Goal: Task Accomplishment & Management: Use online tool/utility

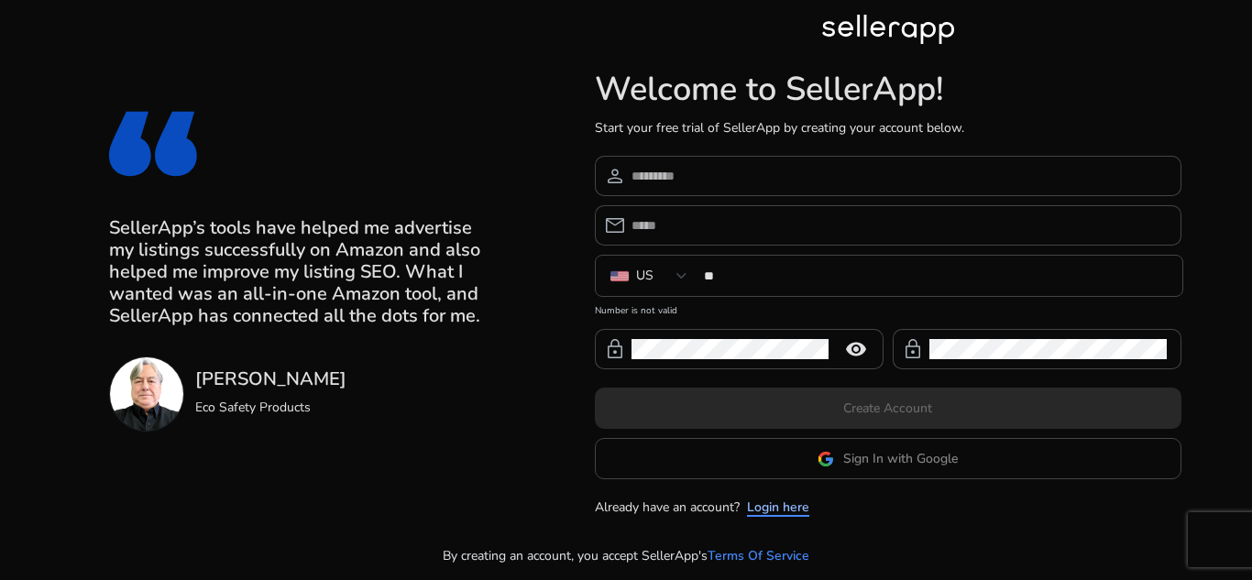
click at [770, 504] on link "Login here" at bounding box center [778, 507] width 62 height 19
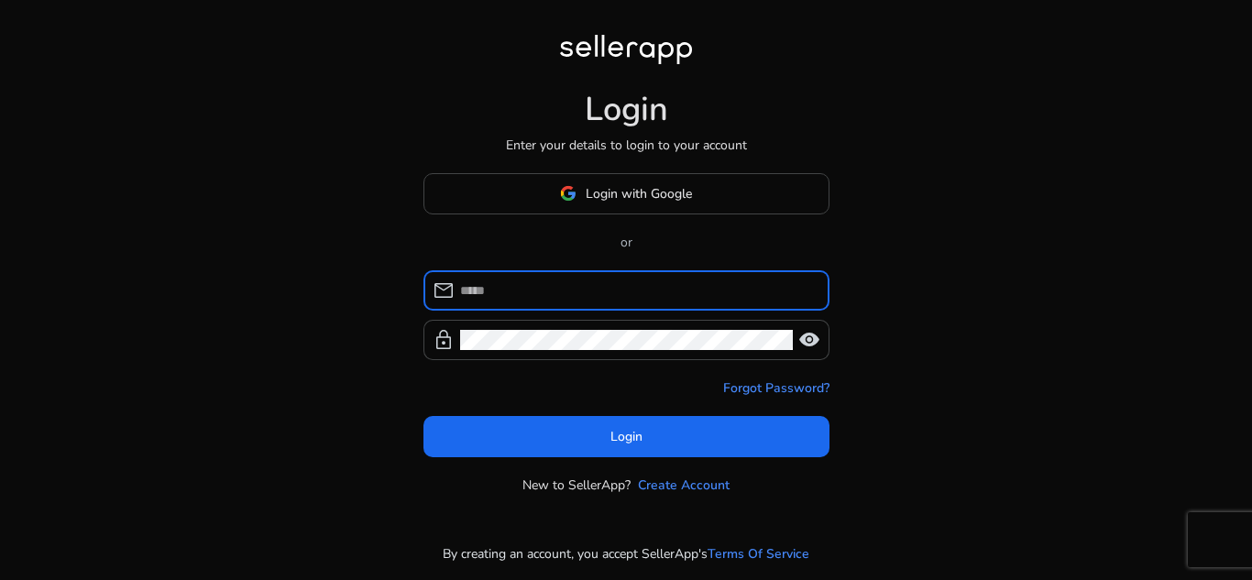
type input "**********"
click at [609, 276] on div "**********" at bounding box center [637, 290] width 355 height 40
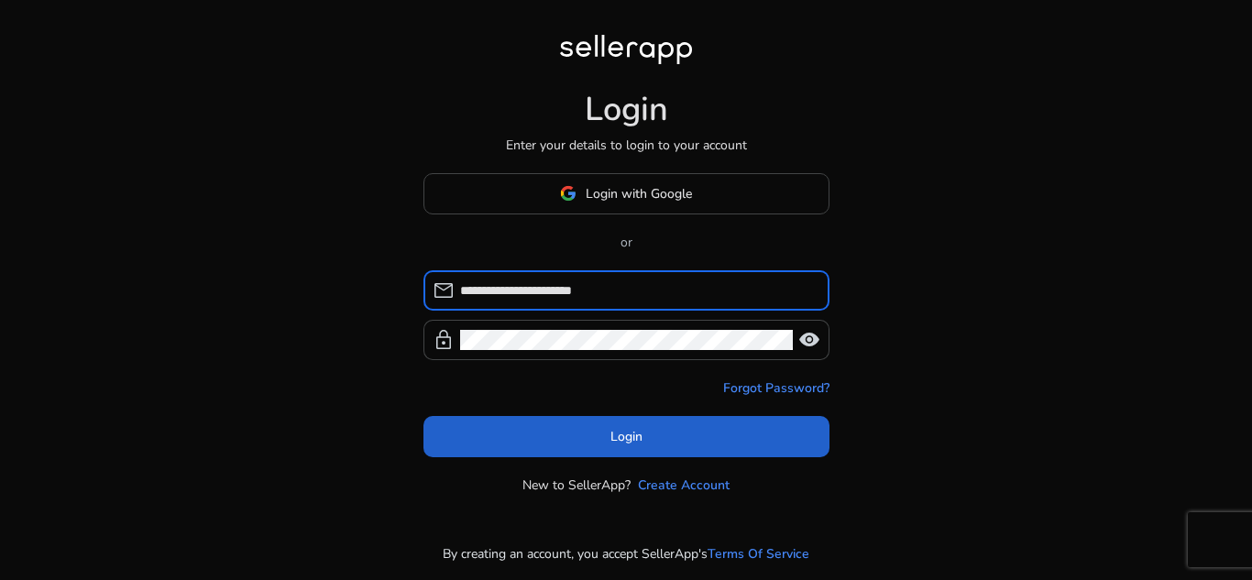
click at [607, 430] on span at bounding box center [626, 436] width 406 height 44
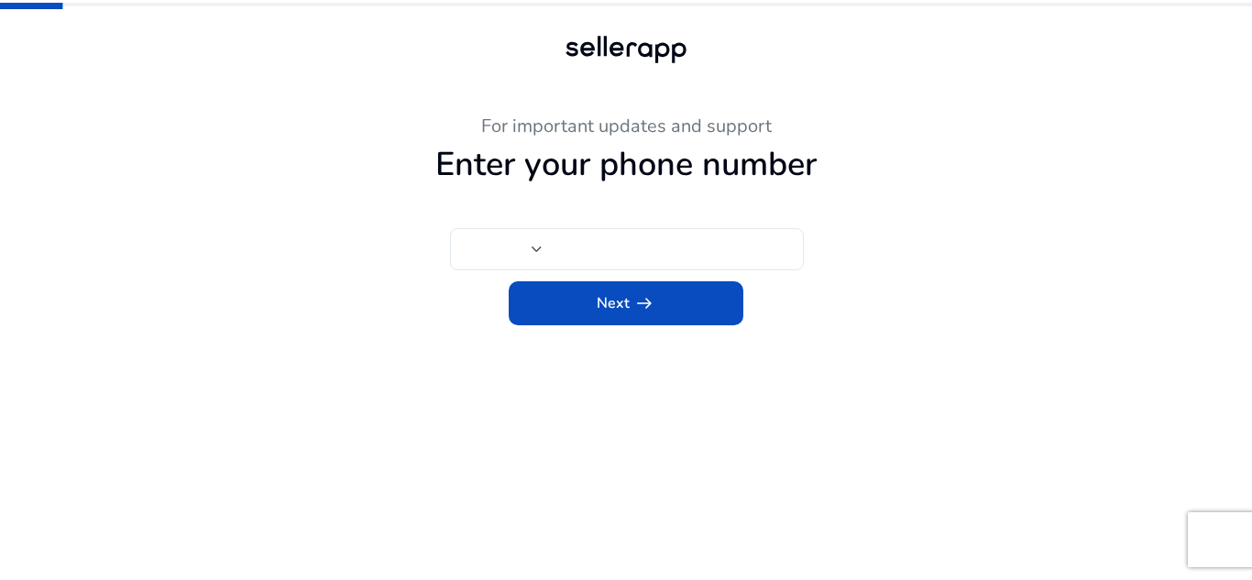
type input "**"
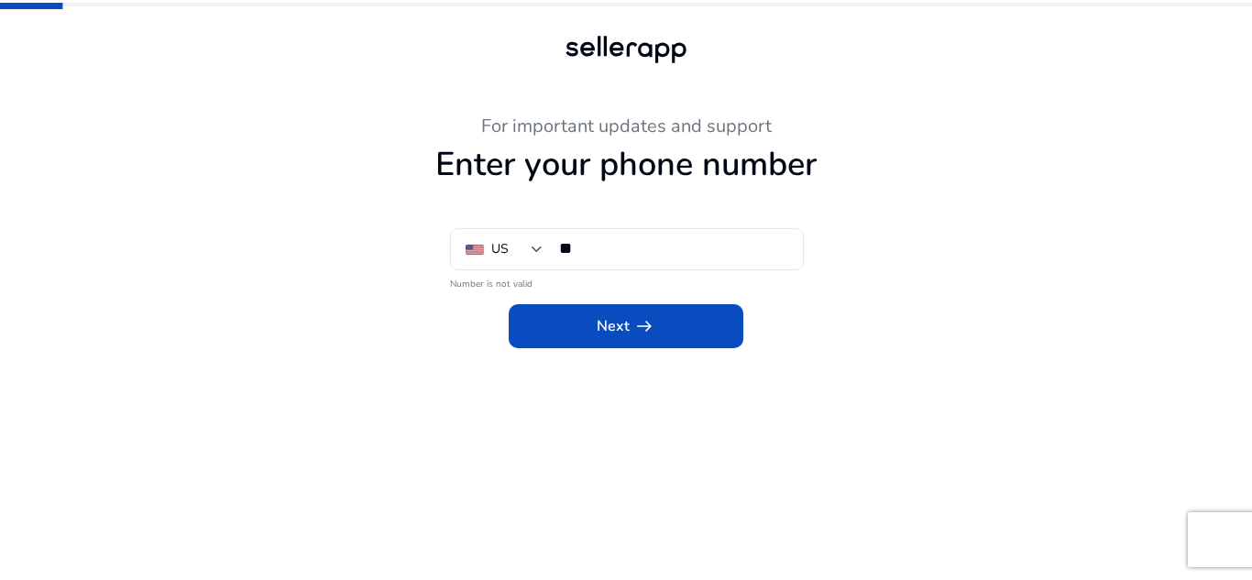
click at [608, 302] on div "Next arrow_right_alt" at bounding box center [626, 320] width 1008 height 55
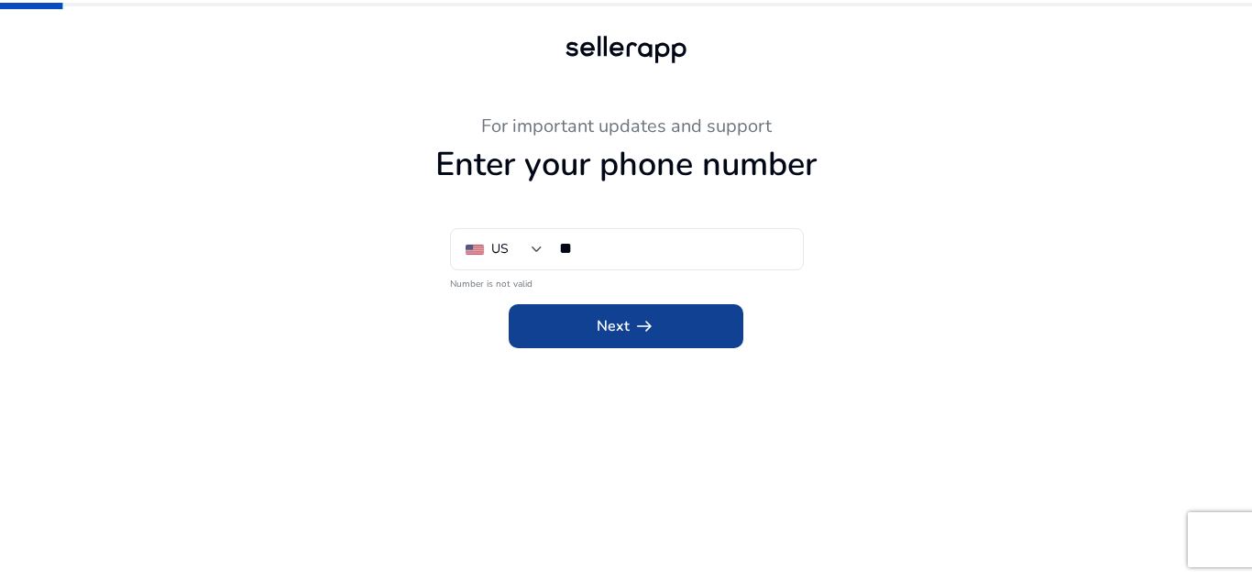
click at [627, 315] on span "Next arrow_right_alt" at bounding box center [626, 326] width 59 height 22
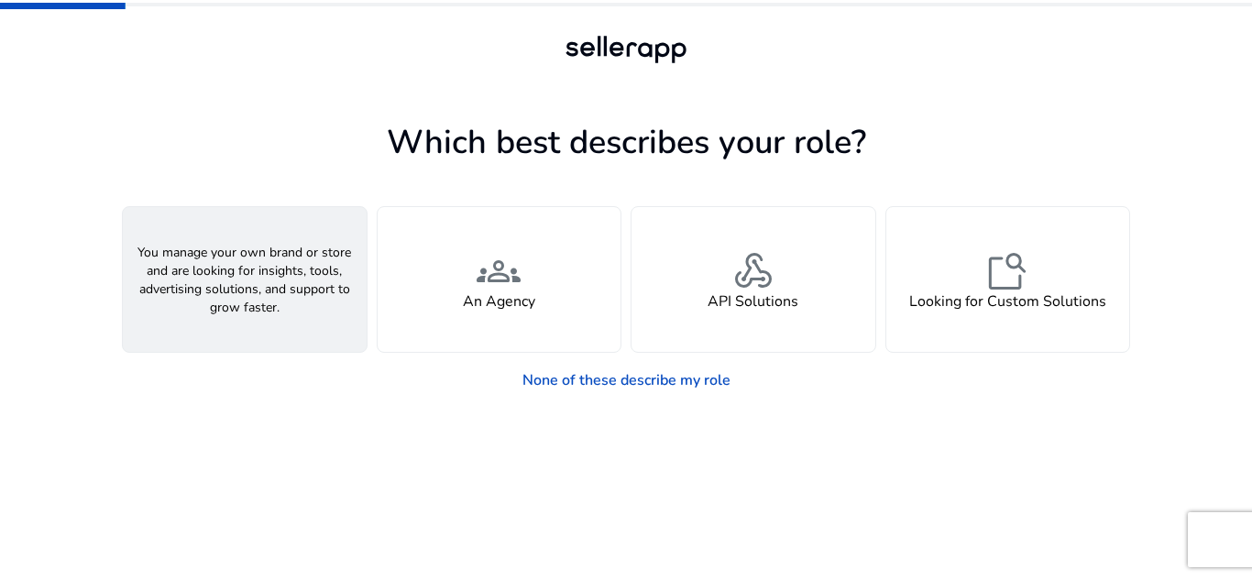
click at [260, 269] on span "person" at bounding box center [245, 271] width 44 height 44
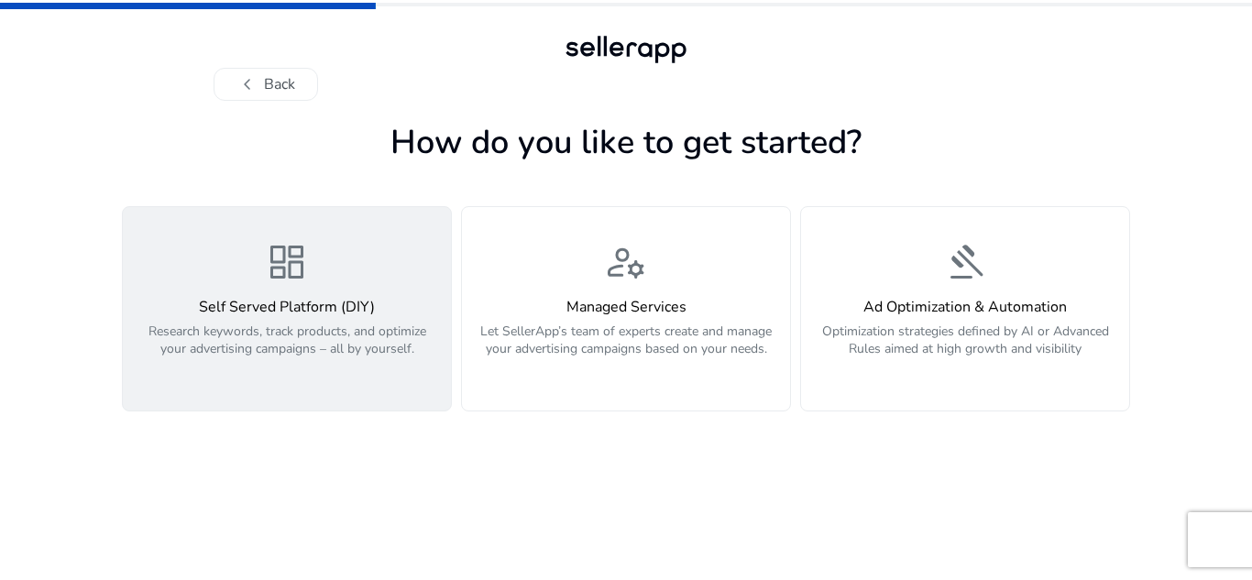
click at [275, 265] on span "dashboard" at bounding box center [287, 262] width 44 height 44
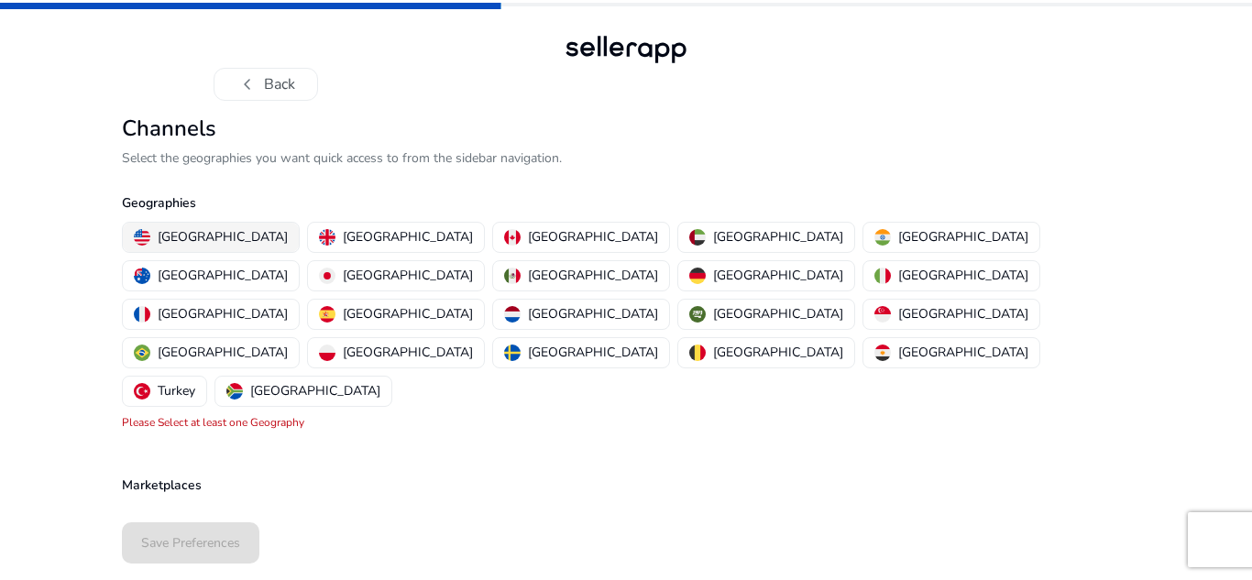
click at [211, 236] on p "[GEOGRAPHIC_DATA]" at bounding box center [223, 236] width 130 height 19
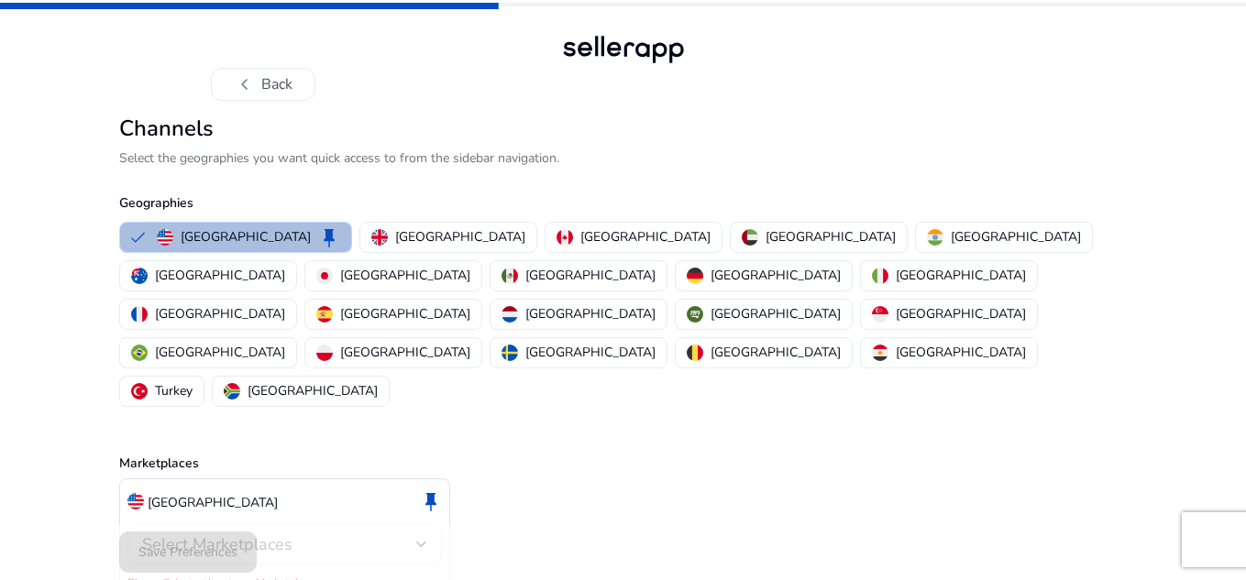
click at [280, 533] on span "Select Marketplaces" at bounding box center [217, 544] width 150 height 22
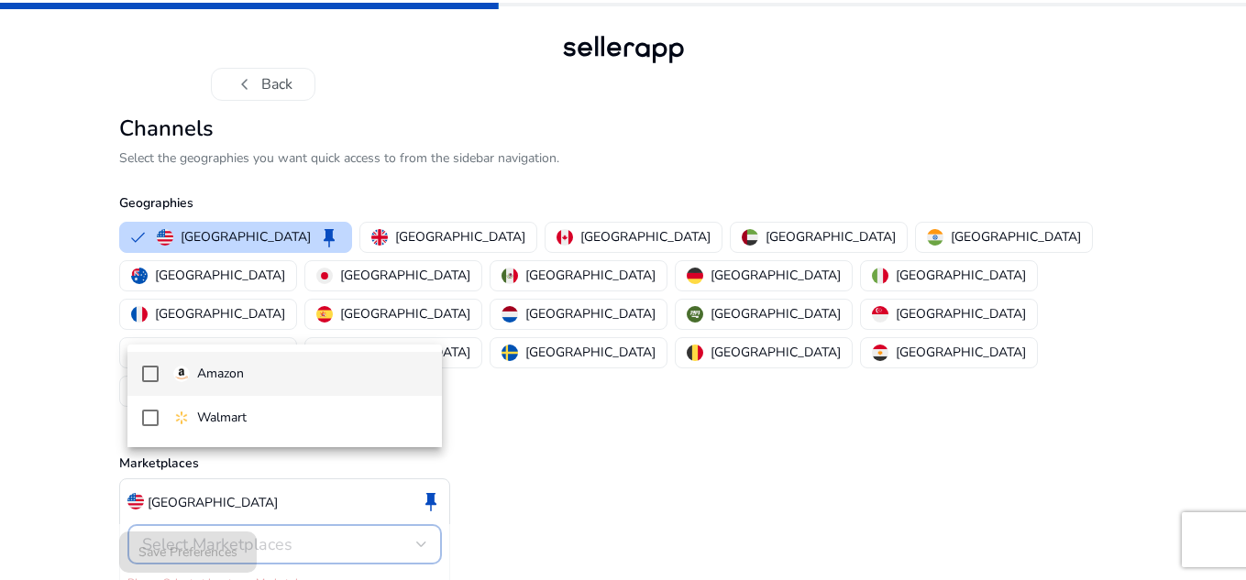
click at [205, 379] on p "Amazon" at bounding box center [220, 374] width 47 height 20
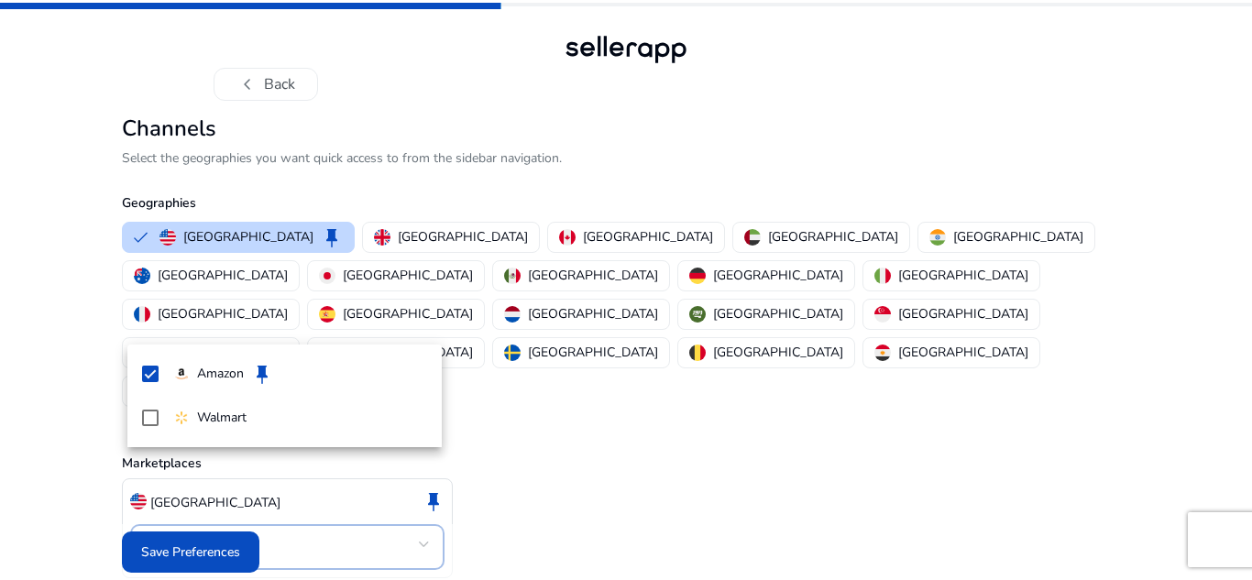
click at [203, 544] on div at bounding box center [626, 290] width 1252 height 580
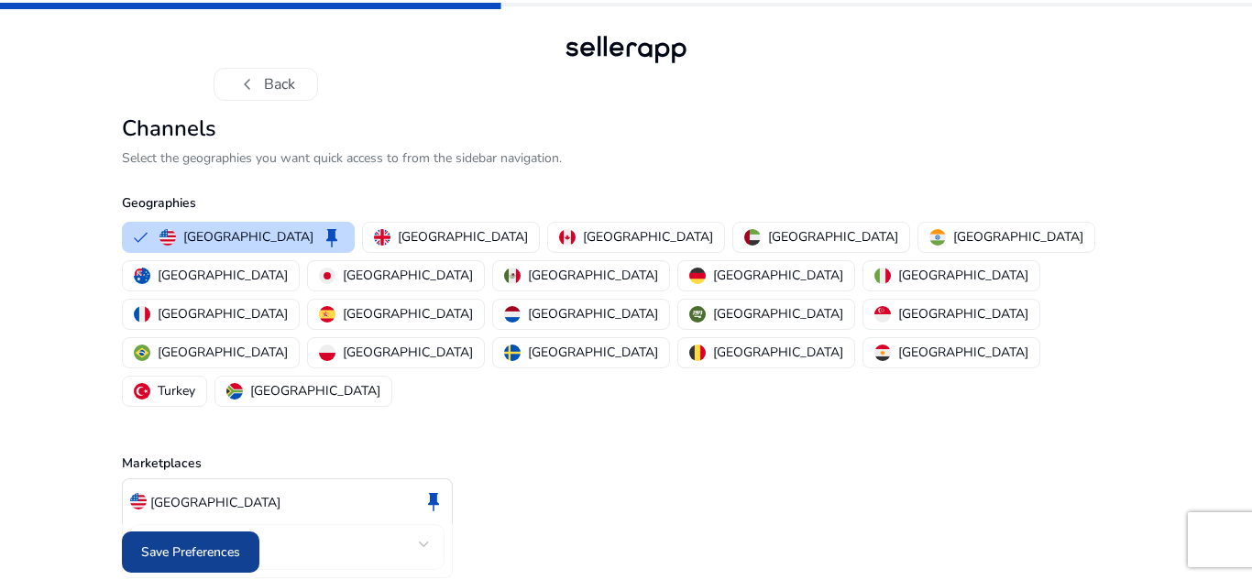
click at [223, 556] on span at bounding box center [190, 553] width 137 height 44
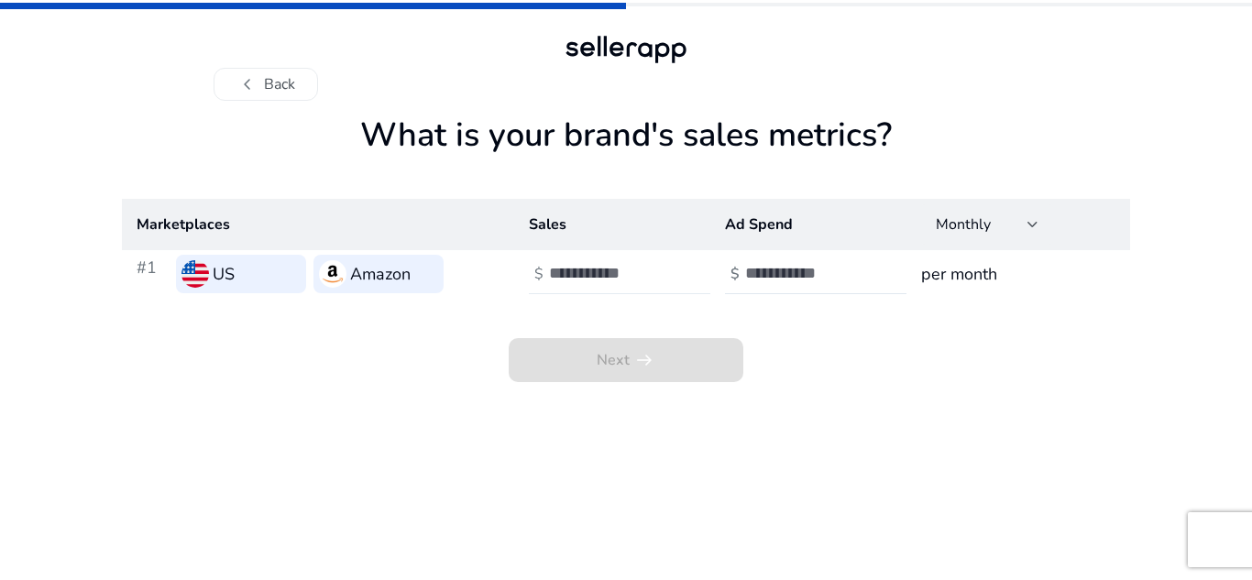
click at [626, 279] on input "number" at bounding box center [611, 273] width 124 height 20
type input "*"
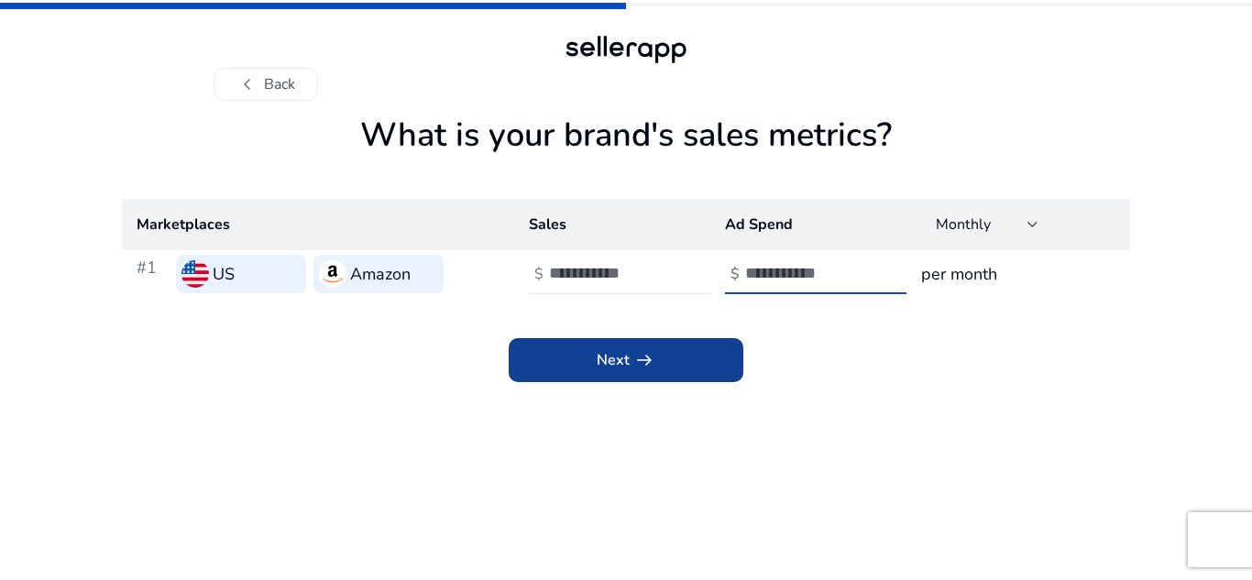
type input "*"
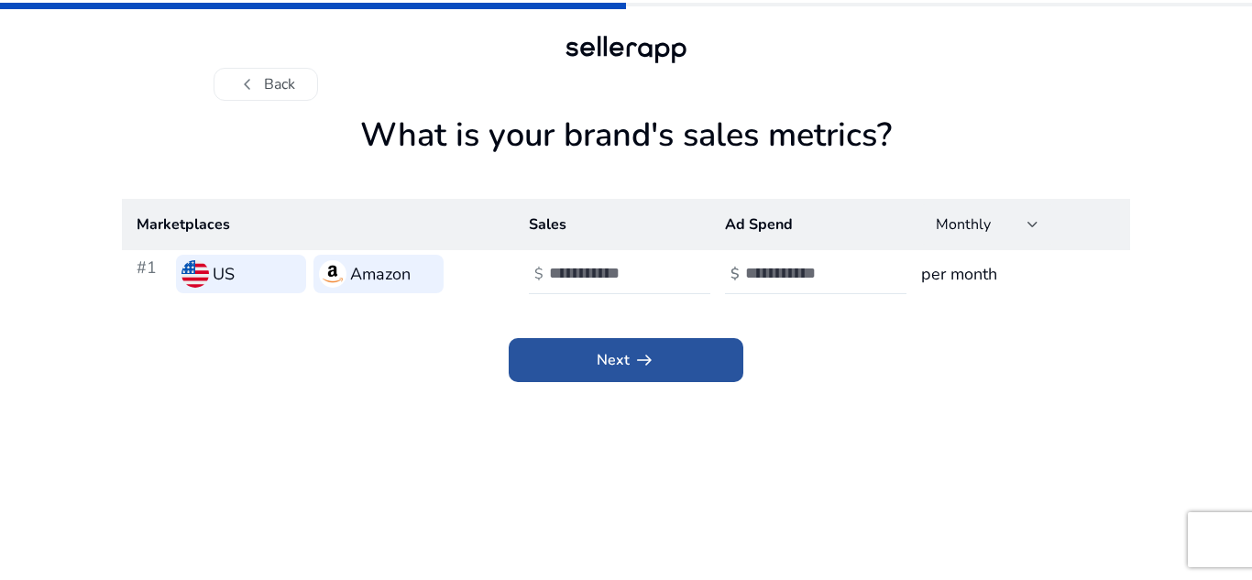
click at [616, 361] on span "Next arrow_right_alt" at bounding box center [626, 360] width 59 height 22
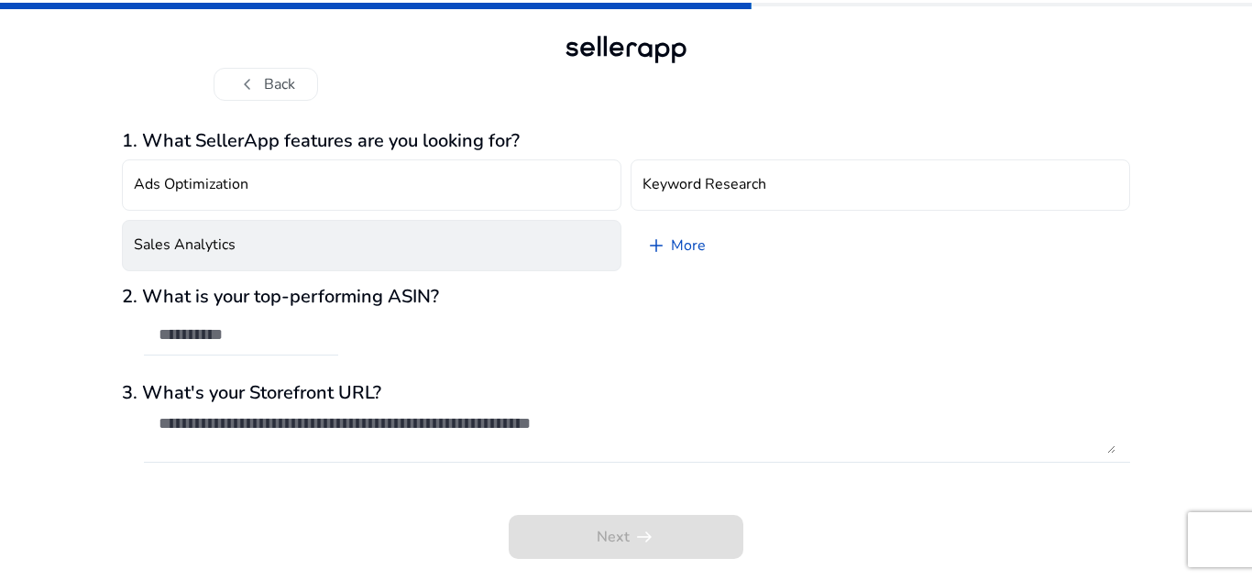
click at [486, 228] on button "Sales Analytics" at bounding box center [372, 245] width 500 height 51
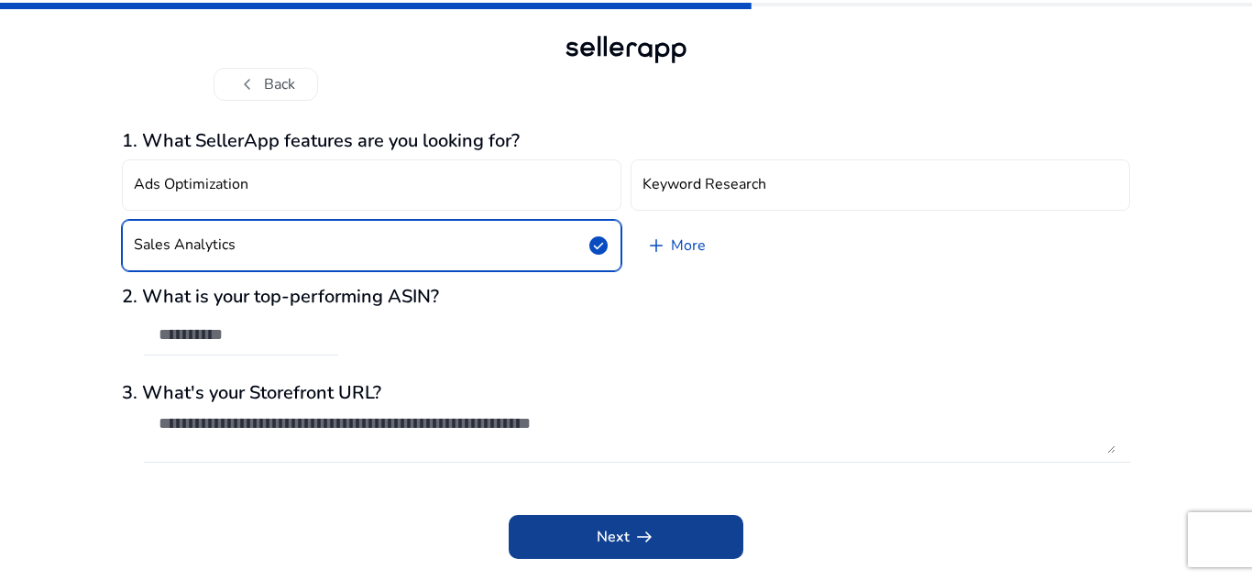
click at [665, 523] on span at bounding box center [626, 537] width 235 height 44
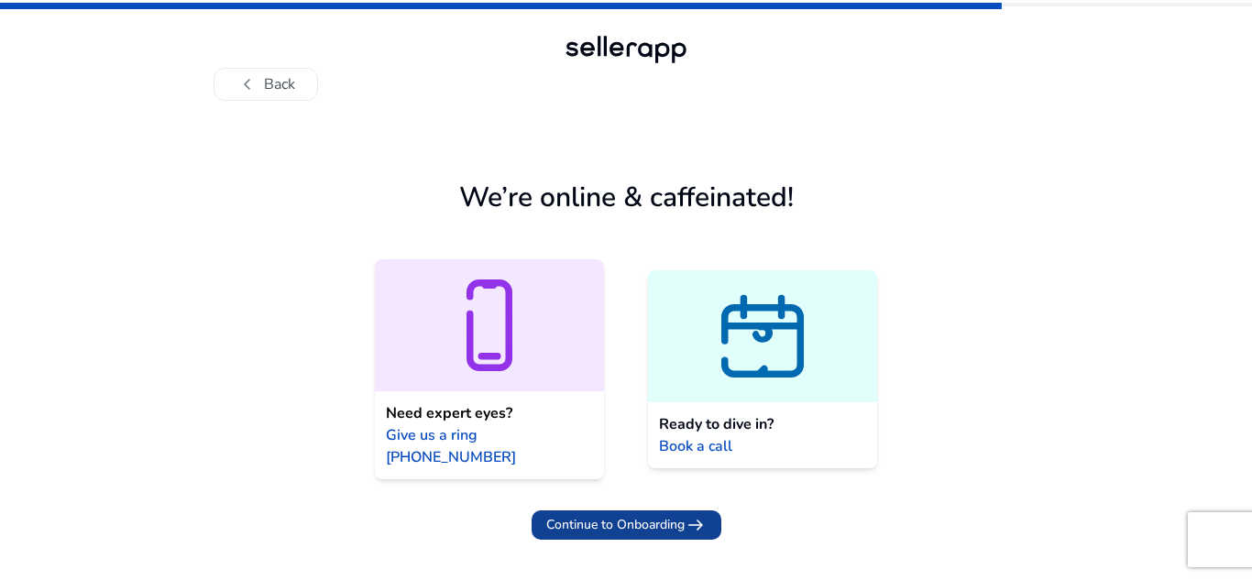
click at [659, 515] on span "Continue to Onboarding" at bounding box center [615, 524] width 138 height 19
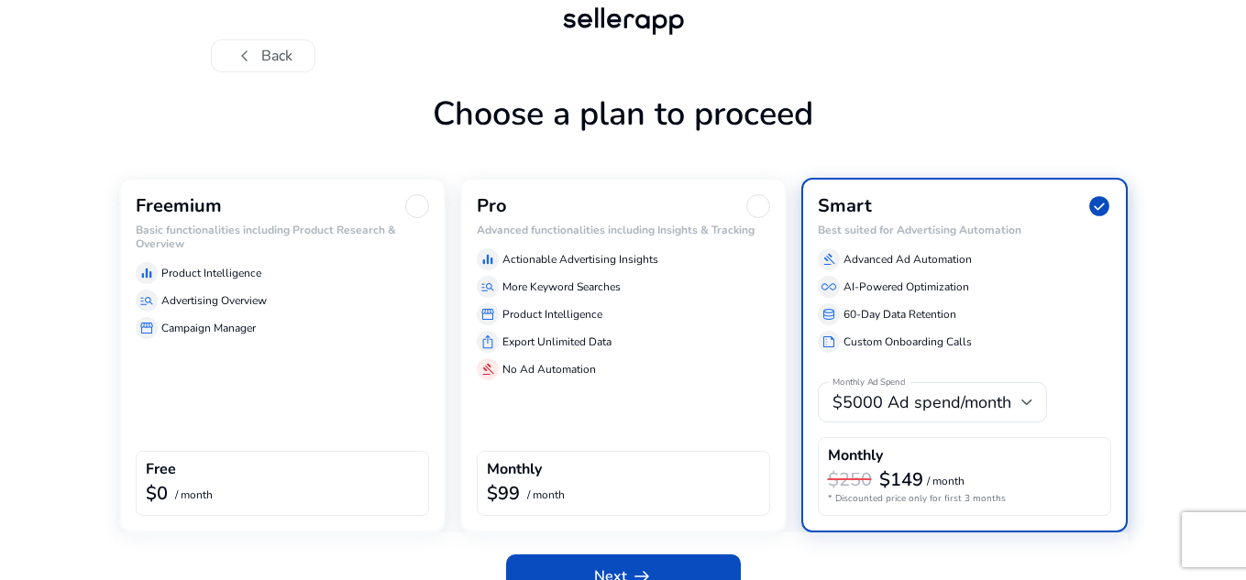
scroll to position [29, 0]
click at [330, 442] on div "Freemium Basic functionalities including Product Research & Overview equalizer …" at bounding box center [282, 354] width 326 height 355
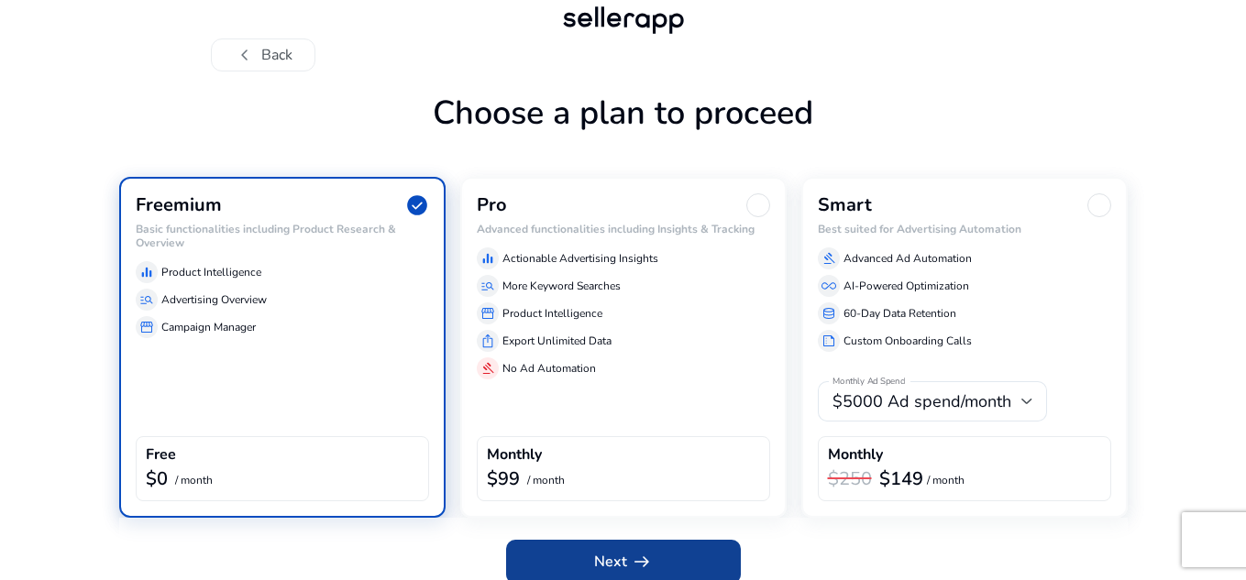
click at [633, 551] on span "arrow_right_alt" at bounding box center [642, 562] width 22 height 22
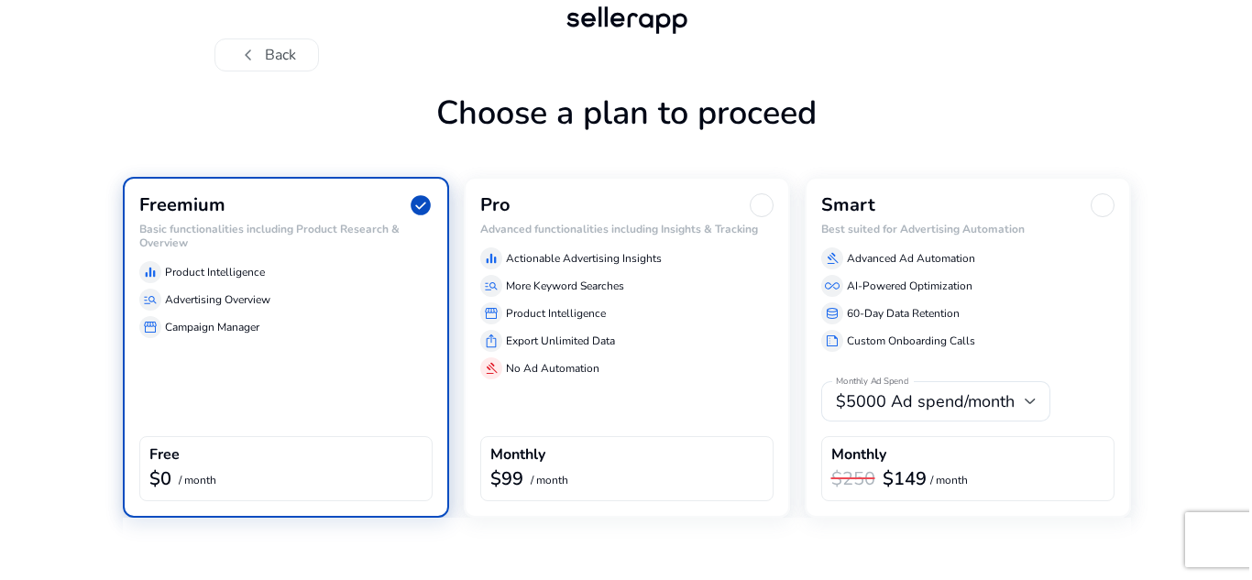
scroll to position [0, 0]
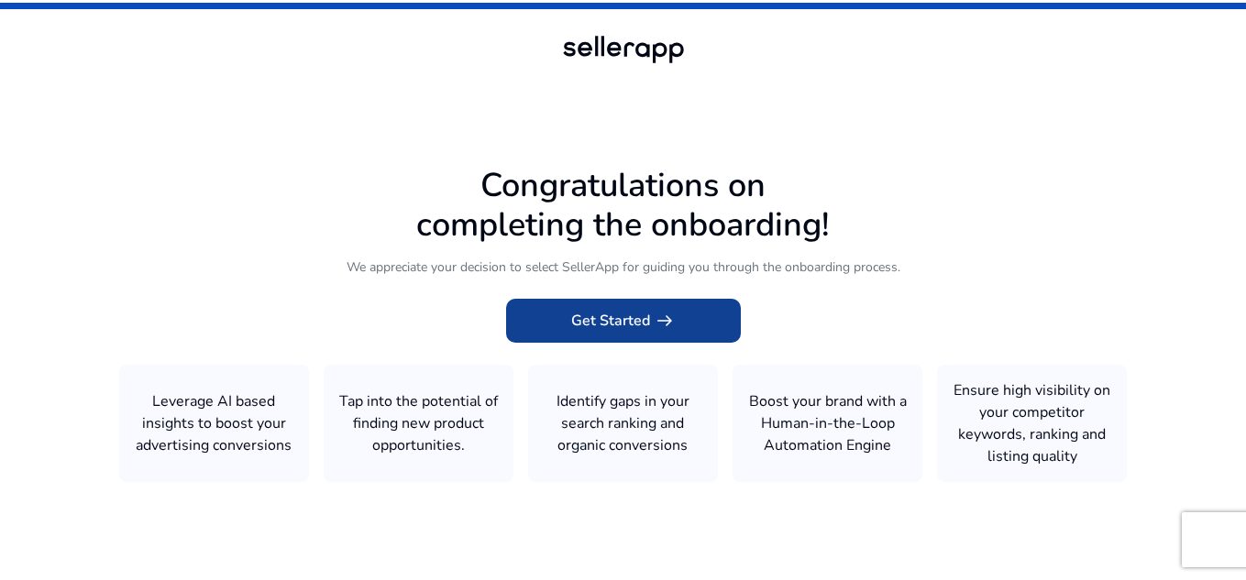
click at [569, 324] on span at bounding box center [623, 321] width 235 height 44
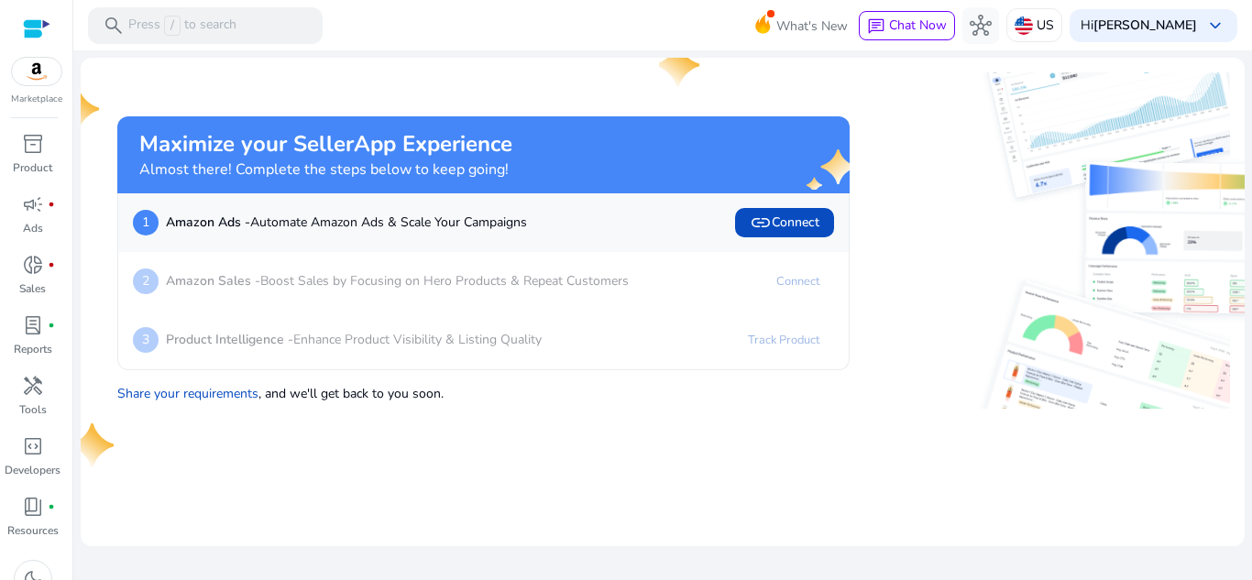
click at [30, 74] on img at bounding box center [36, 71] width 49 height 27
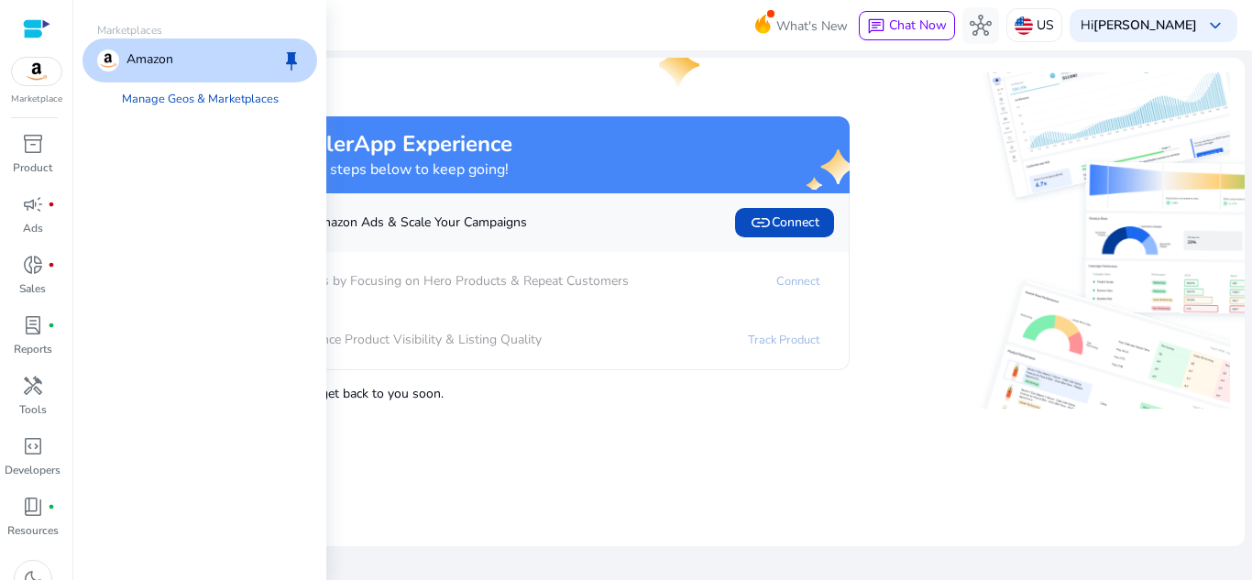
click at [175, 80] on div "Amazon keep" at bounding box center [199, 60] width 235 height 44
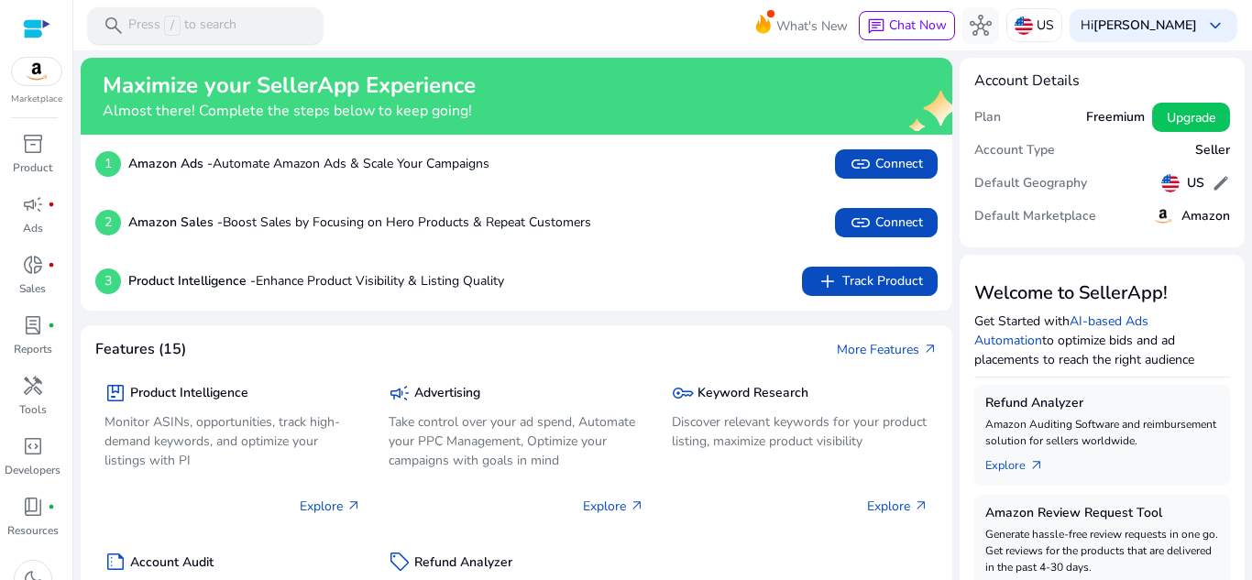
click at [259, 32] on div "search Press / to search" at bounding box center [205, 25] width 235 height 37
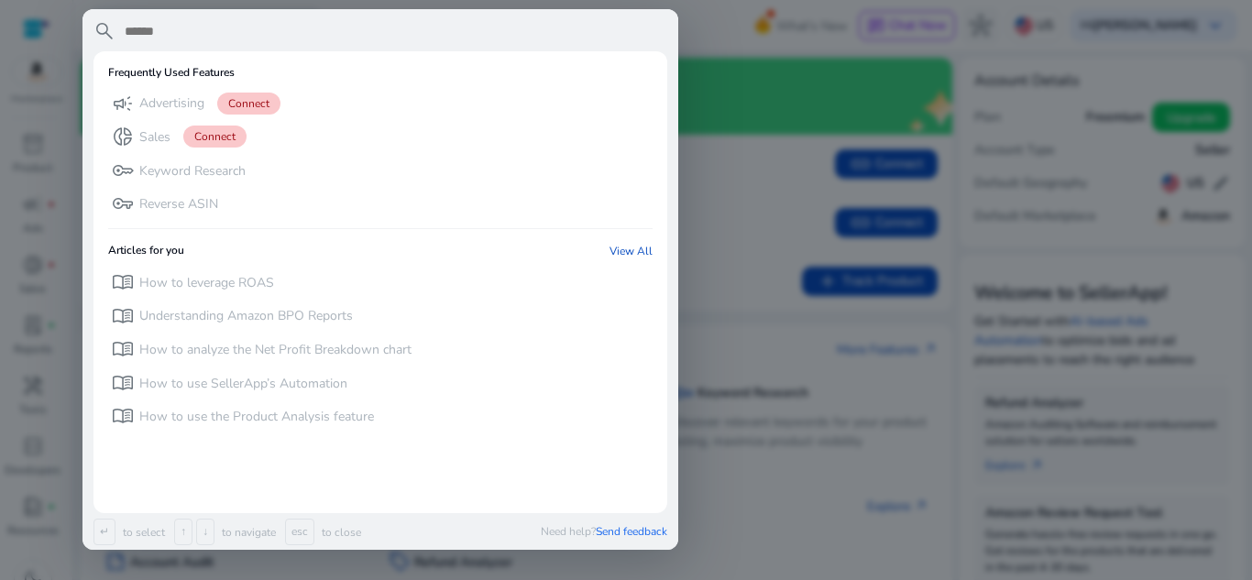
click at [730, 44] on div at bounding box center [626, 290] width 1252 height 580
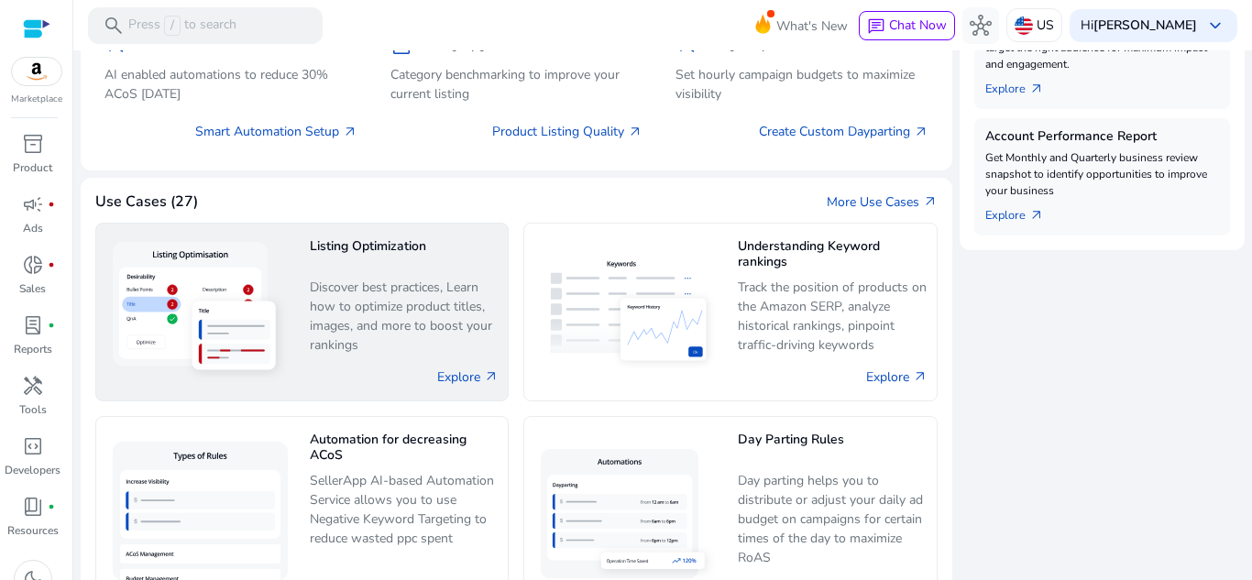
scroll to position [777, 0]
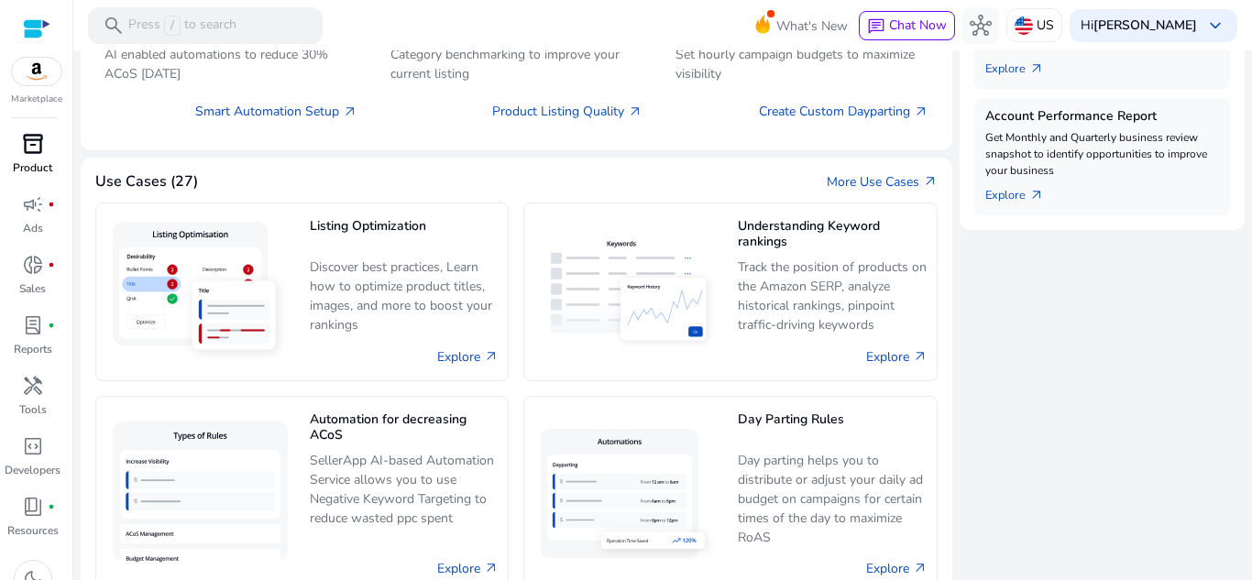
click at [29, 155] on span "inventory_2" at bounding box center [33, 144] width 22 height 22
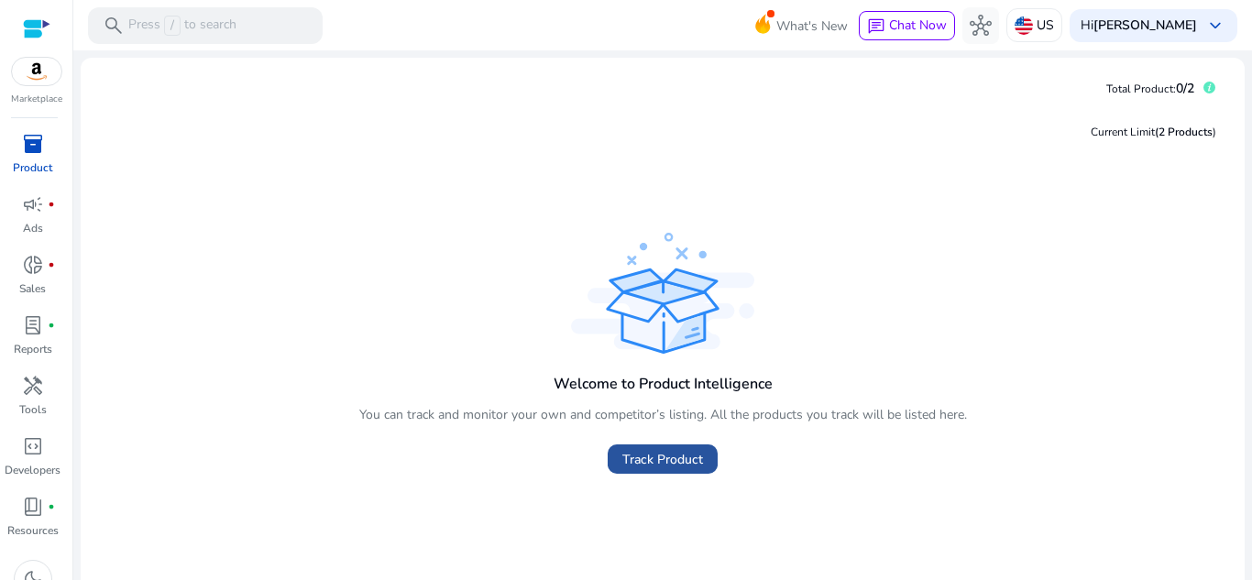
click at [631, 448] on span at bounding box center [663, 459] width 110 height 44
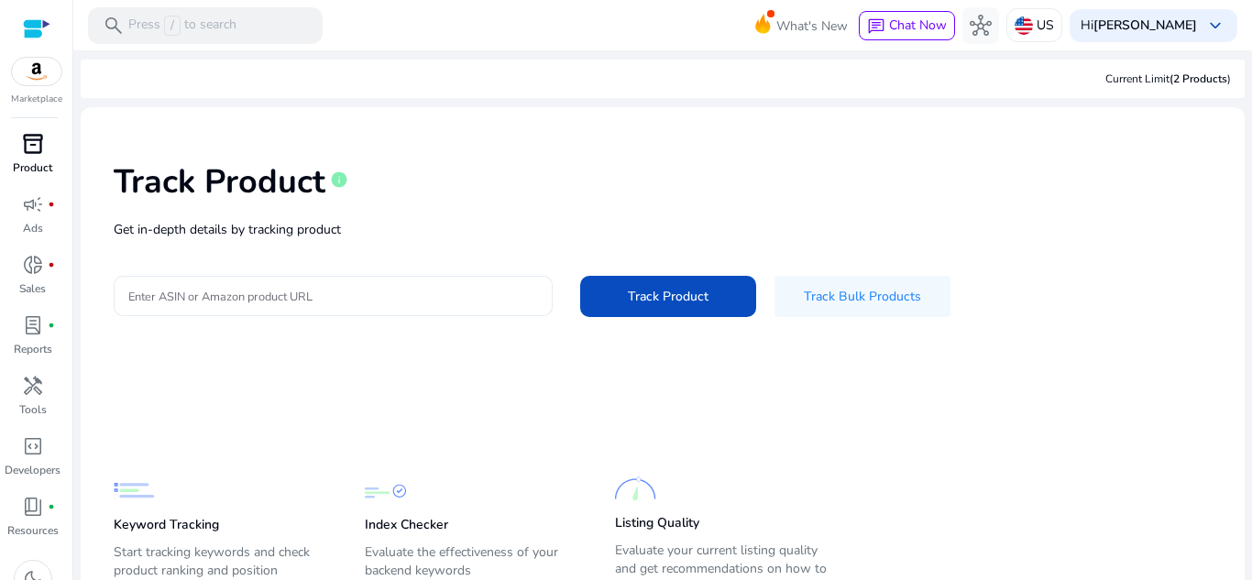
click at [465, 295] on input "Enter ASIN or Amazon product URL" at bounding box center [333, 296] width 410 height 20
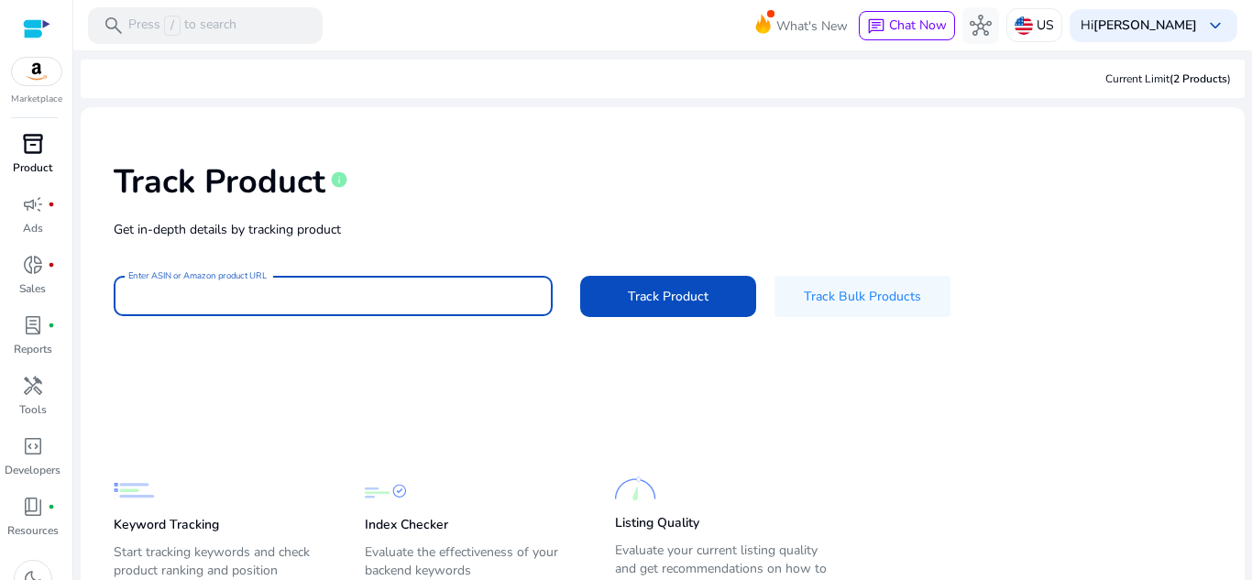
paste input "**********"
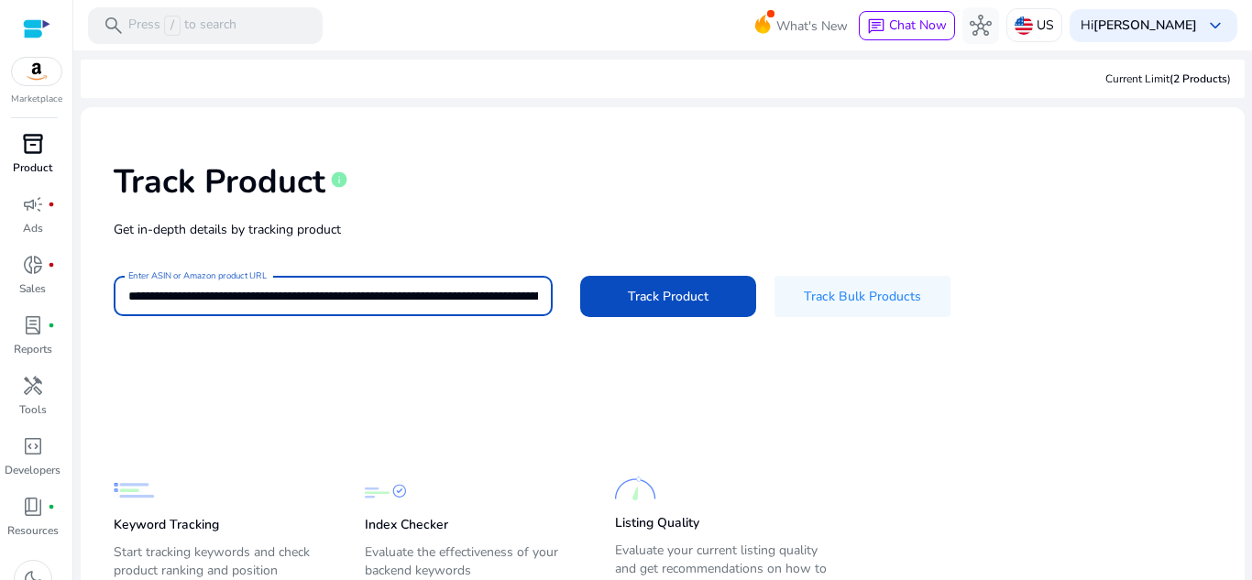
scroll to position [0, 3522]
type input "**********"
click at [653, 305] on span "Track Product" at bounding box center [668, 296] width 81 height 19
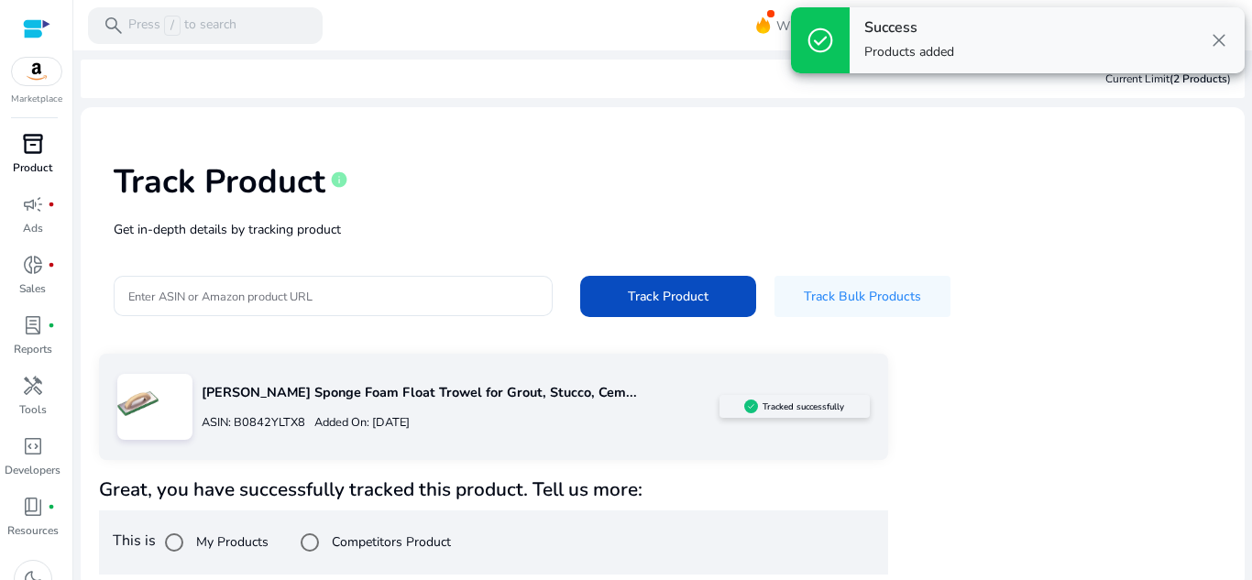
scroll to position [8, 0]
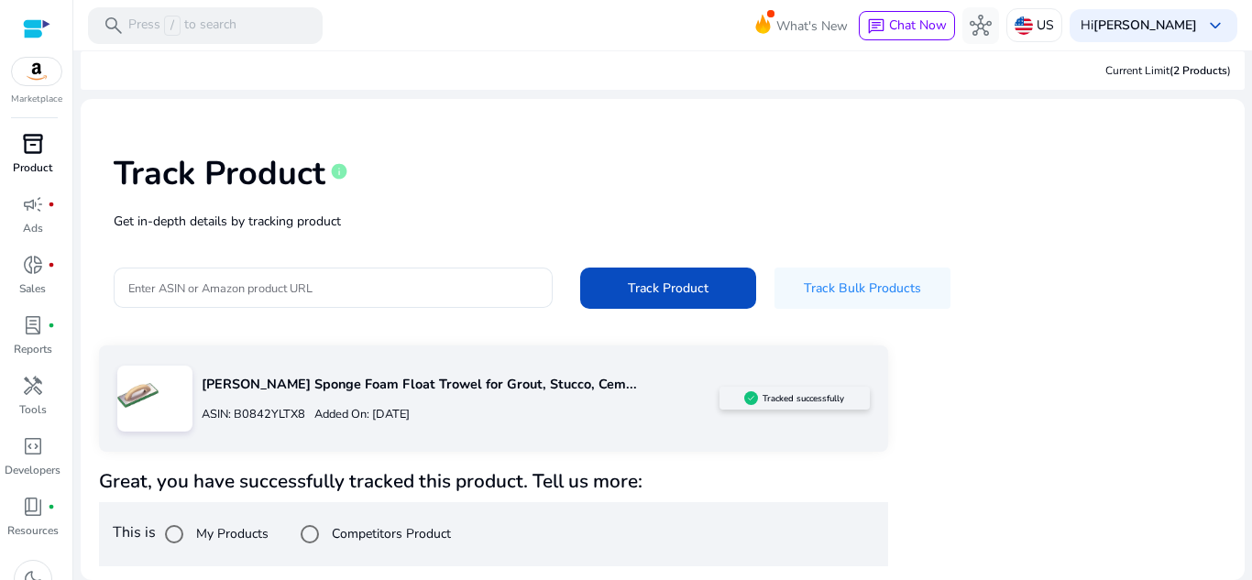
click at [144, 400] on img at bounding box center [137, 395] width 41 height 41
click at [291, 397] on div "[PERSON_NAME] Sponge Foam Float Trowel for Grout, Stucco, Cem... ASIN: B0842YLT…" at bounding box center [455, 399] width 527 height 70
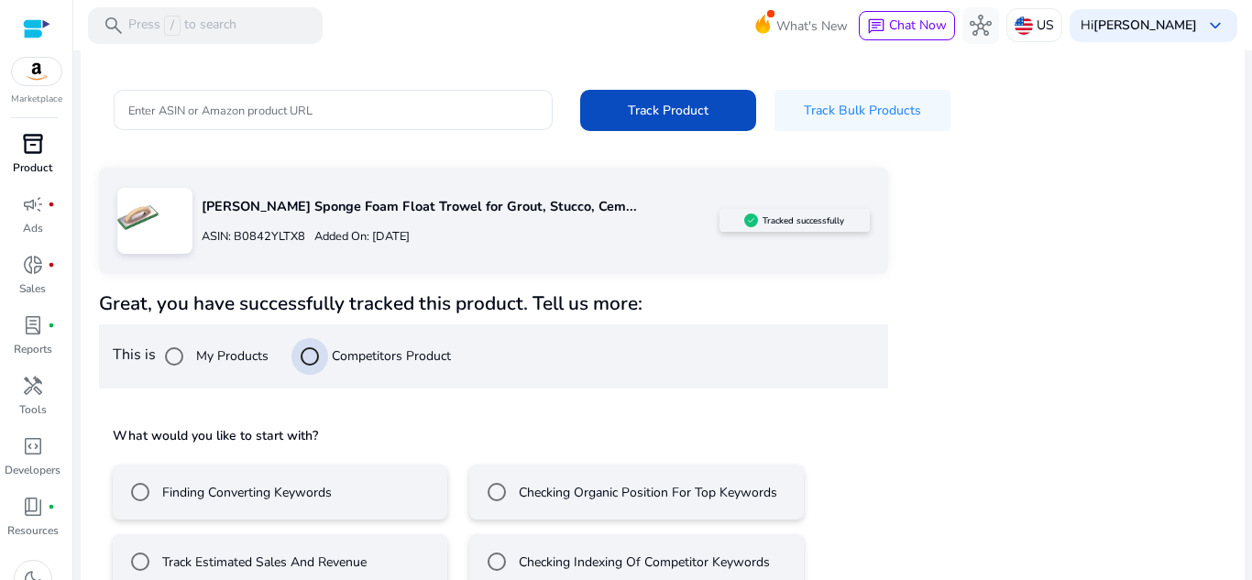
scroll to position [223, 0]
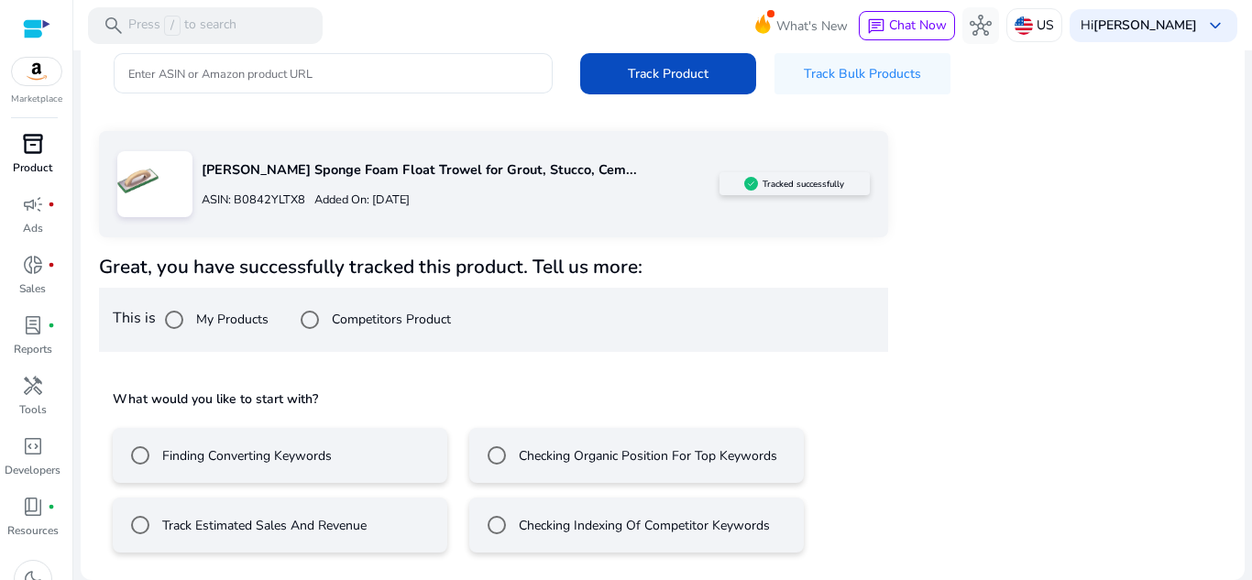
click at [334, 525] on label "Track Estimated Sales And Revenue" at bounding box center [263, 525] width 208 height 19
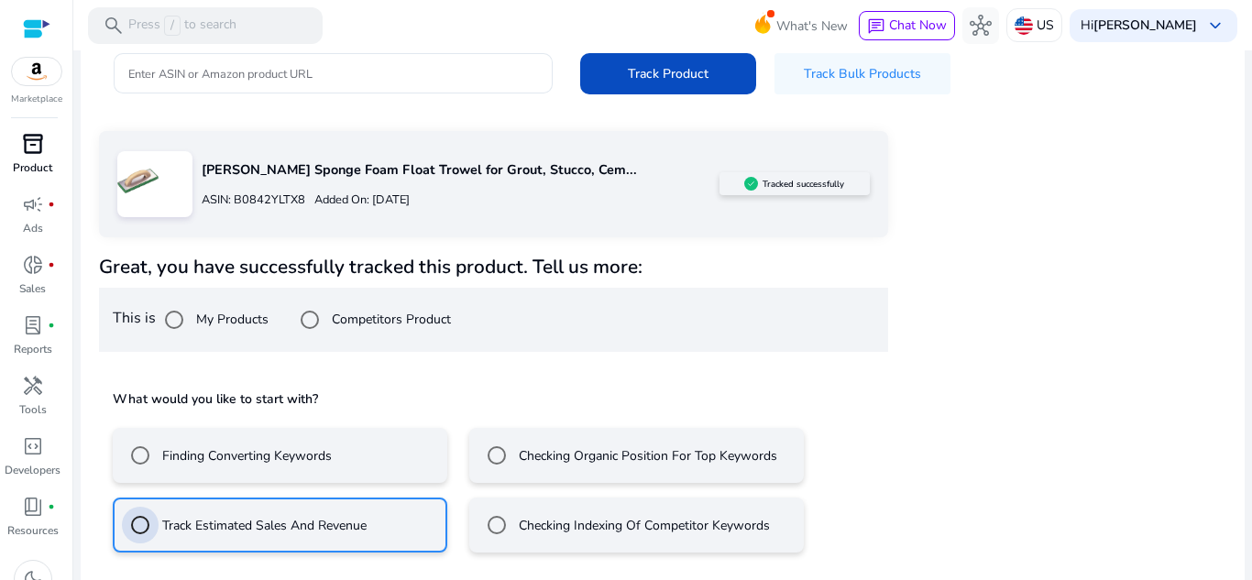
scroll to position [304, 0]
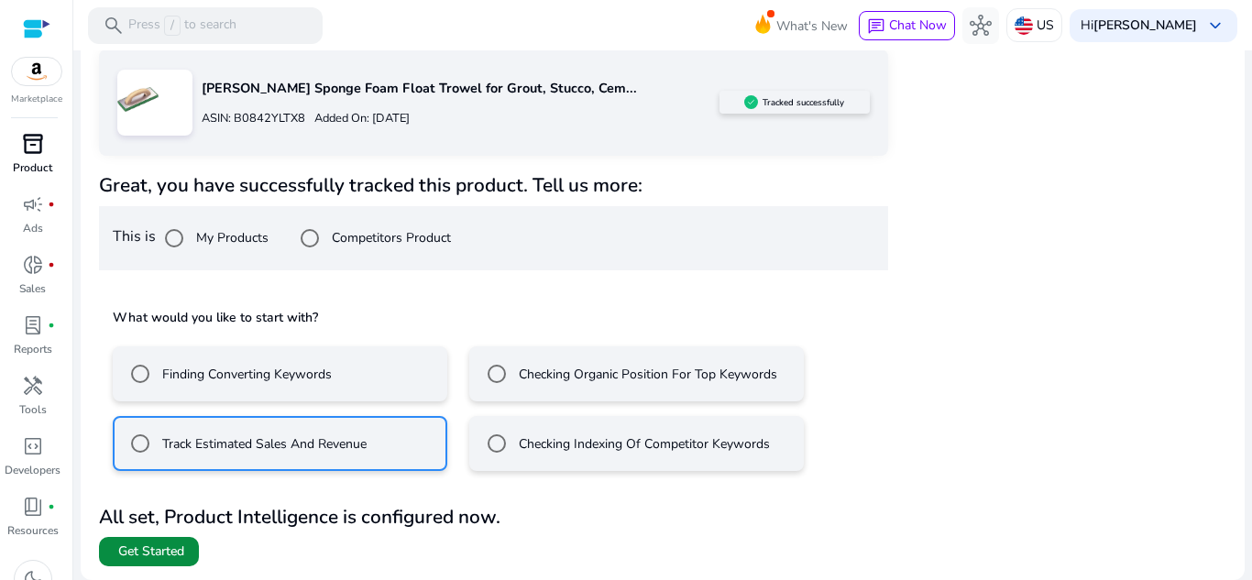
click at [151, 555] on span "Get Started" at bounding box center [151, 552] width 66 height 18
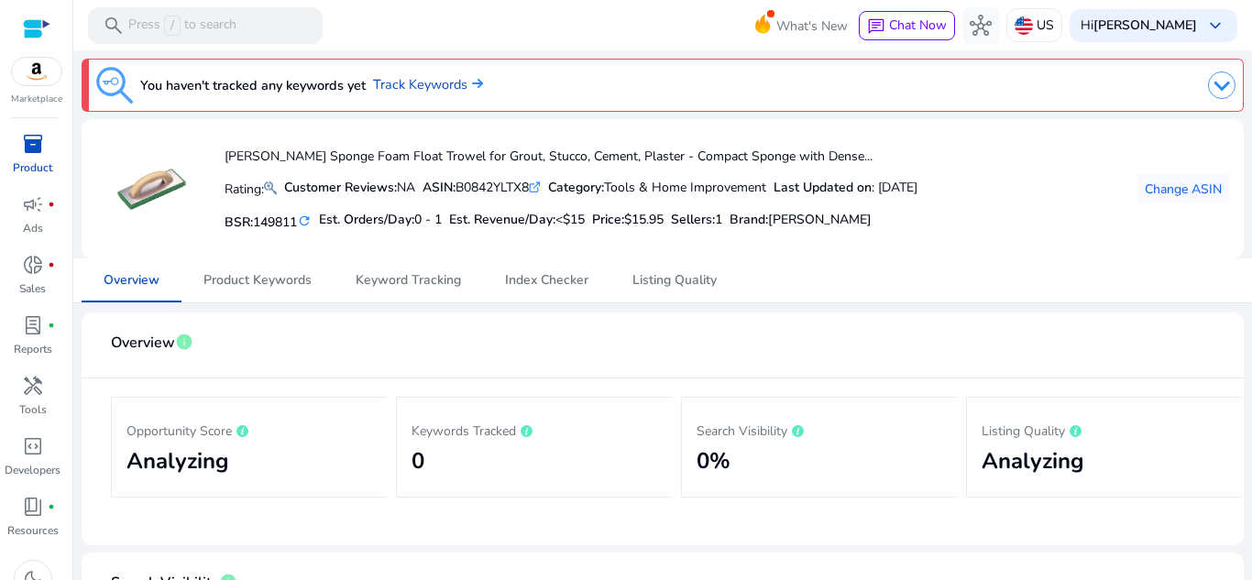
click at [30, 148] on span "inventory_2" at bounding box center [33, 144] width 22 height 22
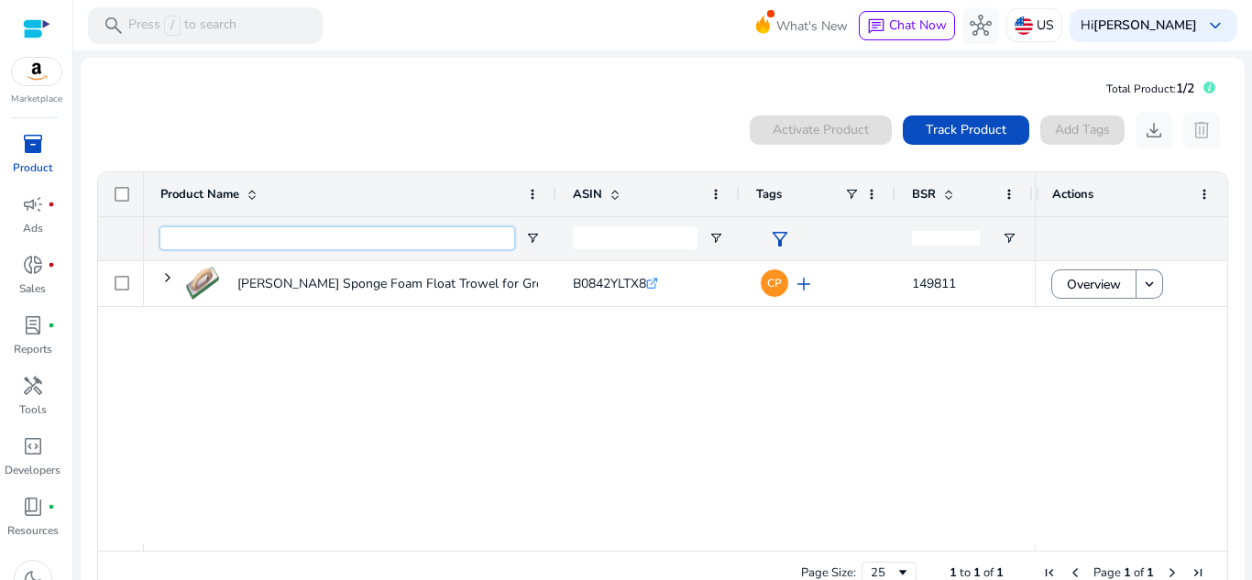
click at [263, 234] on input "Product Name Filter Input" at bounding box center [337, 238] width 354 height 22
paste input "**********"
type input "**********"
click at [327, 380] on div "[PERSON_NAME] Sponge Foam Float Trowel for Grout, Stucco, Cement,... B0842YLTX8…" at bounding box center [589, 402] width 891 height 283
click at [511, 410] on div "[PERSON_NAME] Sponge Foam Float Trowel for Grout, Stucco, Cement,... B0842YLTX8…" at bounding box center [589, 402] width 891 height 283
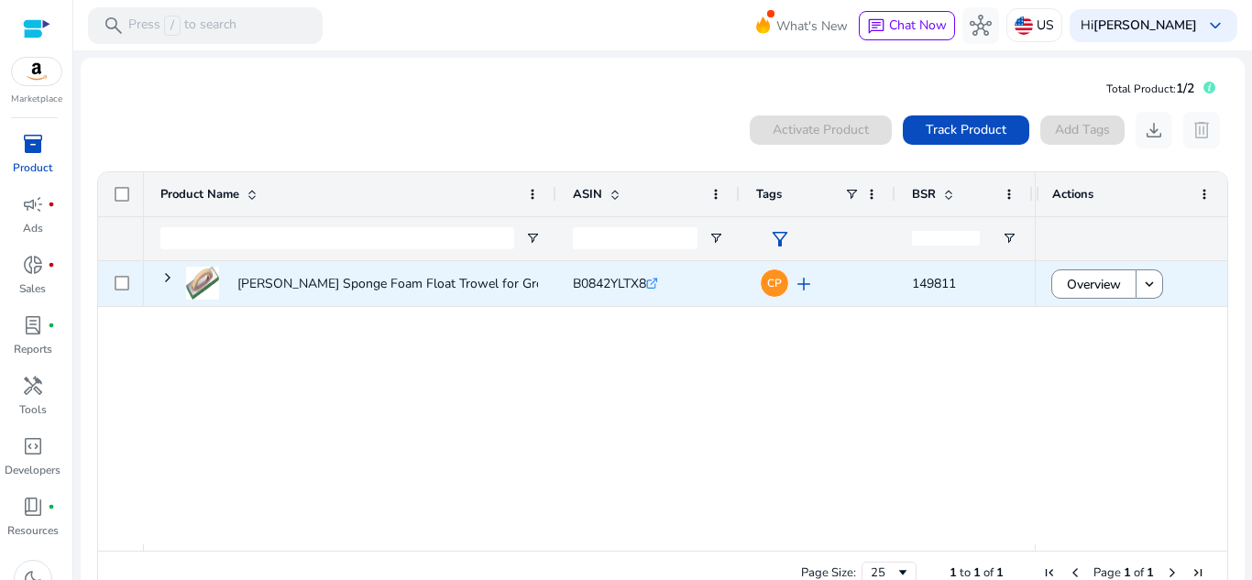
click at [839, 322] on div "[PERSON_NAME] Sponge Foam Float Trowel for Grout, Stucco, Cement,... B0842YLTX8…" at bounding box center [589, 402] width 891 height 283
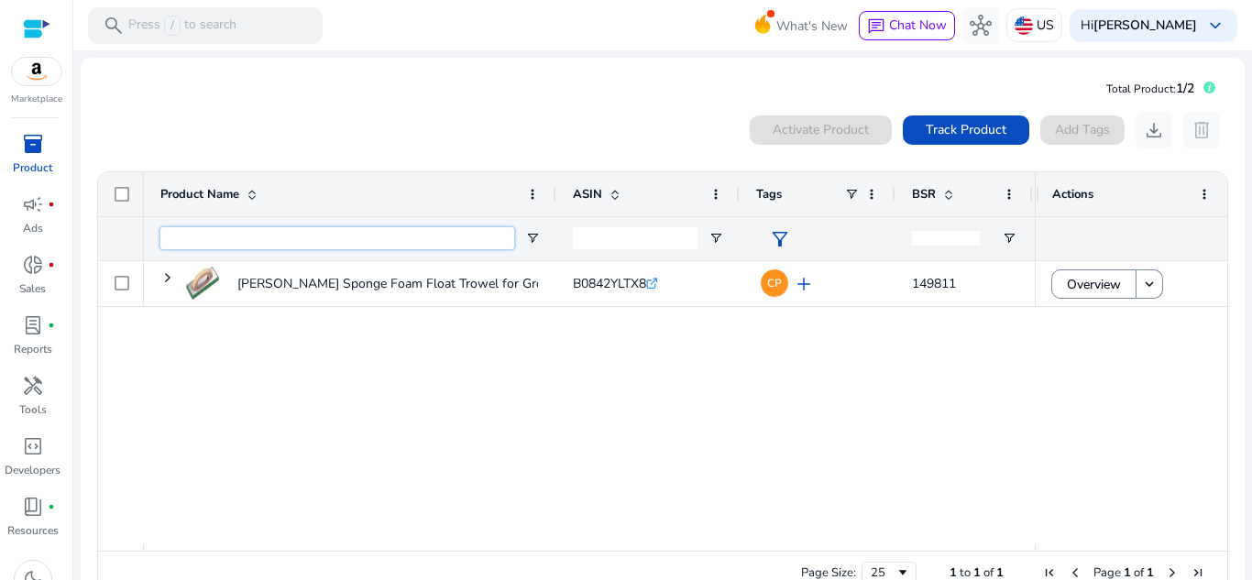
click at [189, 236] on input "Product Name Filter Input" at bounding box center [337, 238] width 354 height 22
click at [634, 229] on input "ASIN Filter Input" at bounding box center [635, 238] width 125 height 22
click at [24, 157] on div "inventory_2" at bounding box center [32, 143] width 51 height 29
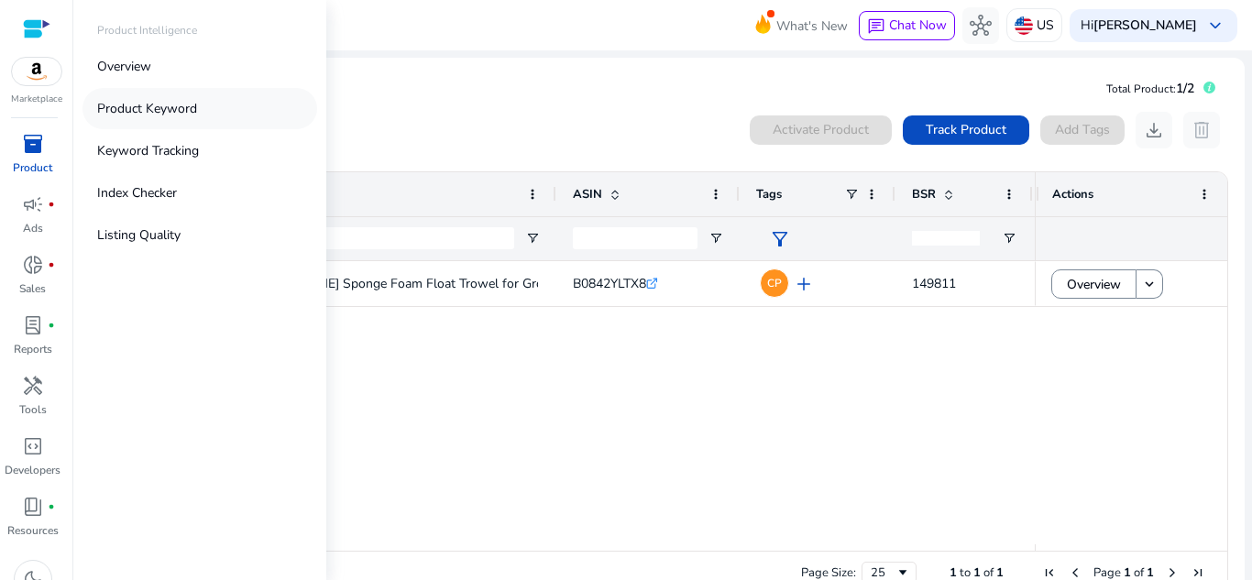
click at [159, 98] on link "Product Keyword" at bounding box center [199, 108] width 235 height 41
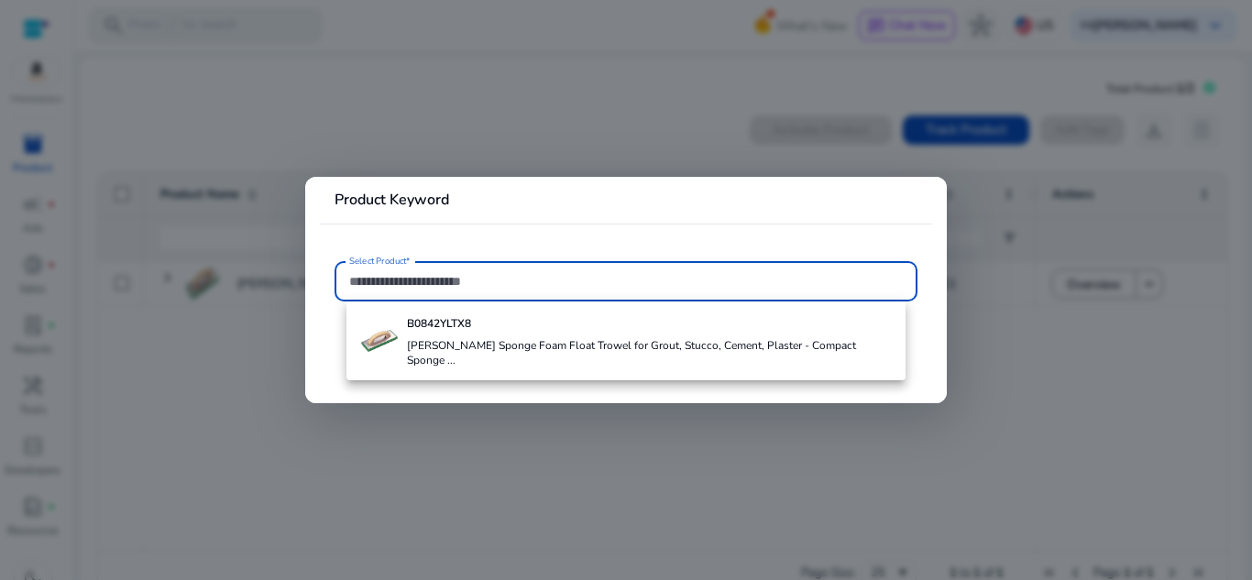
paste input "**********"
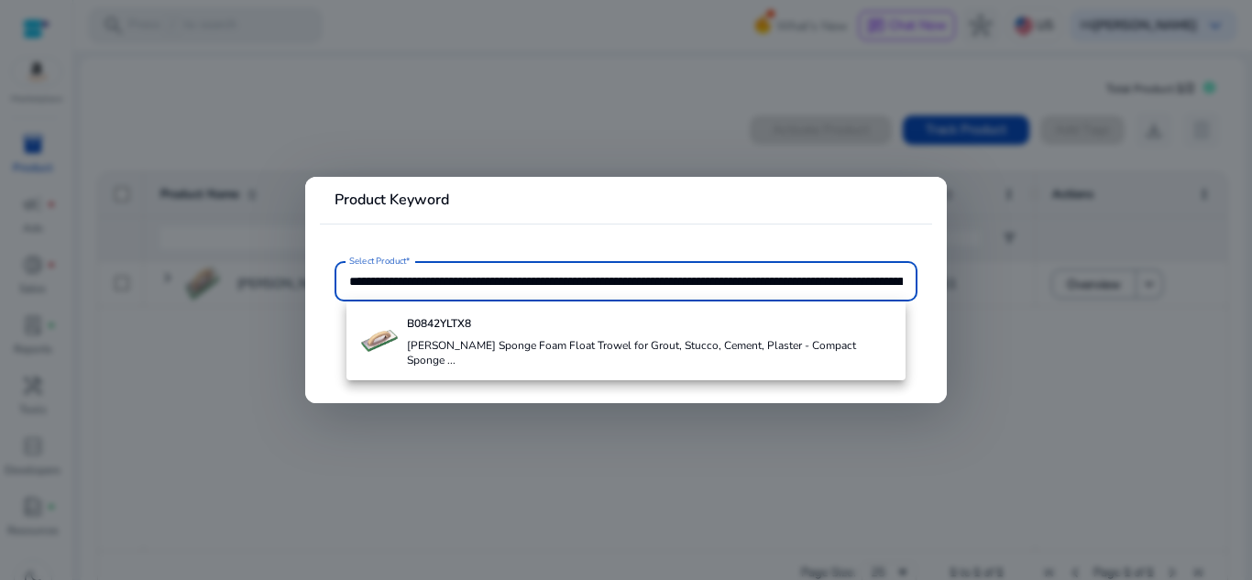
scroll to position [0, 3473]
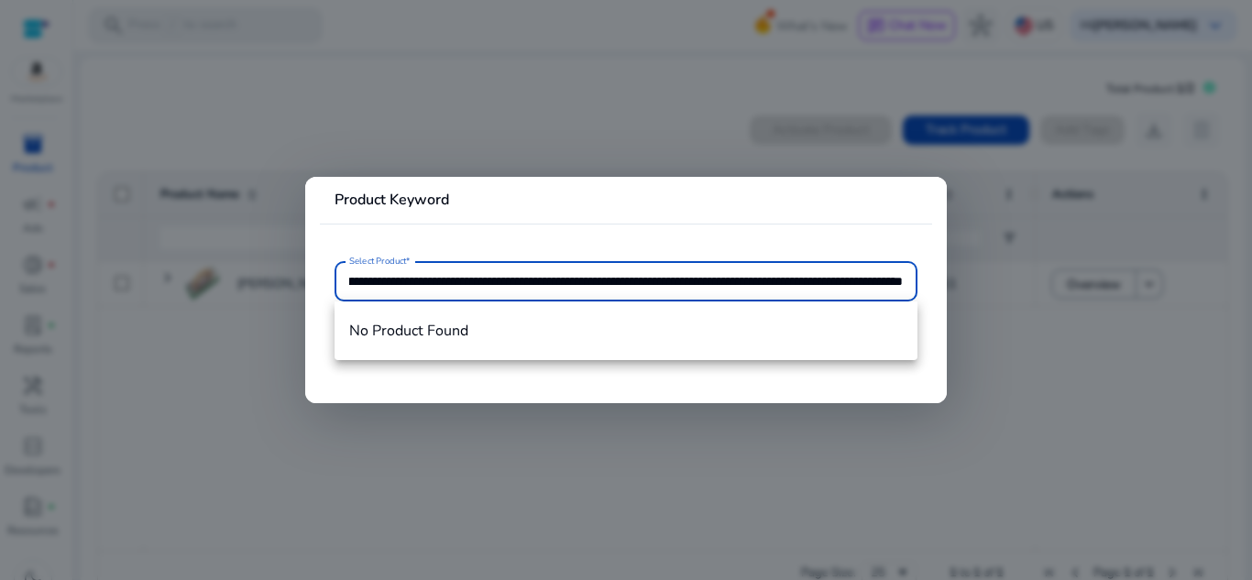
type input "**********"
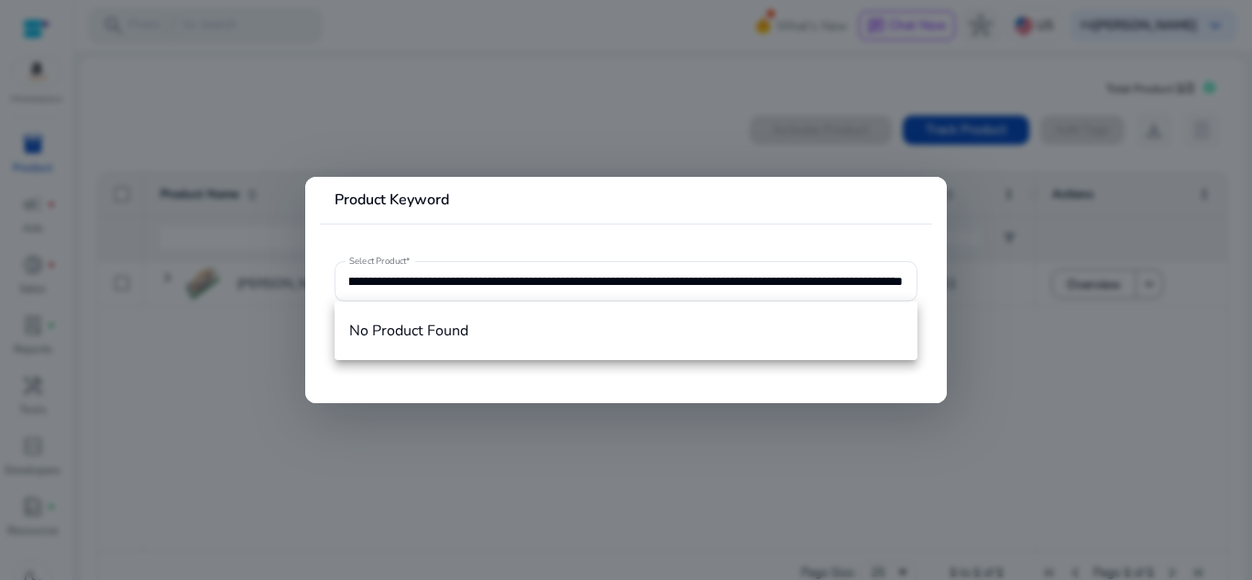
click at [624, 156] on div at bounding box center [626, 290] width 1252 height 580
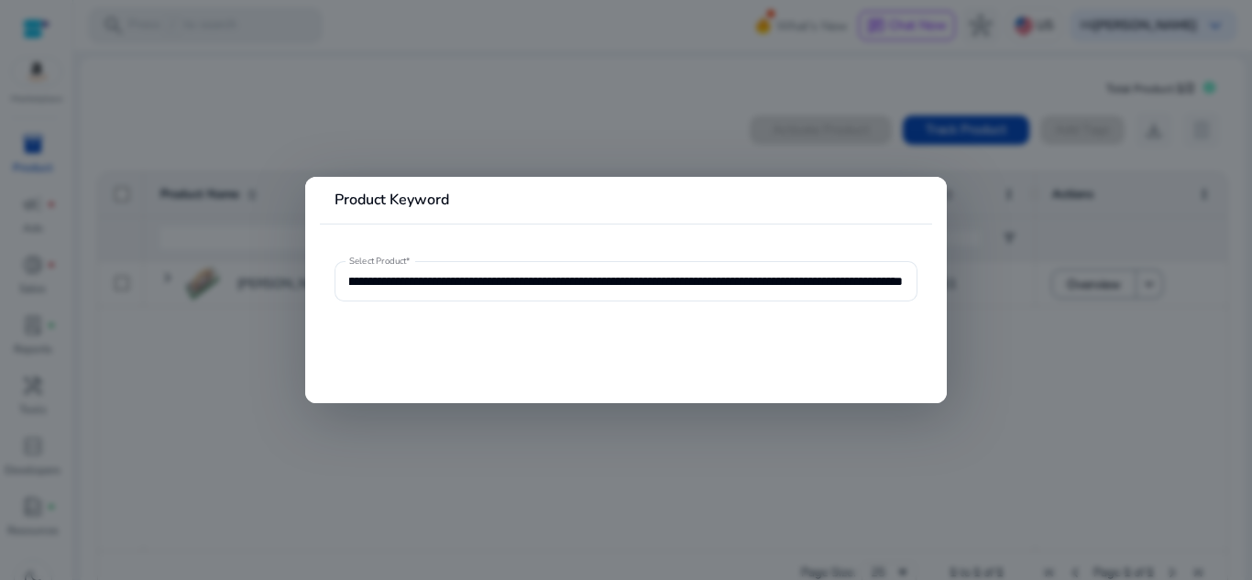
scroll to position [0, 0]
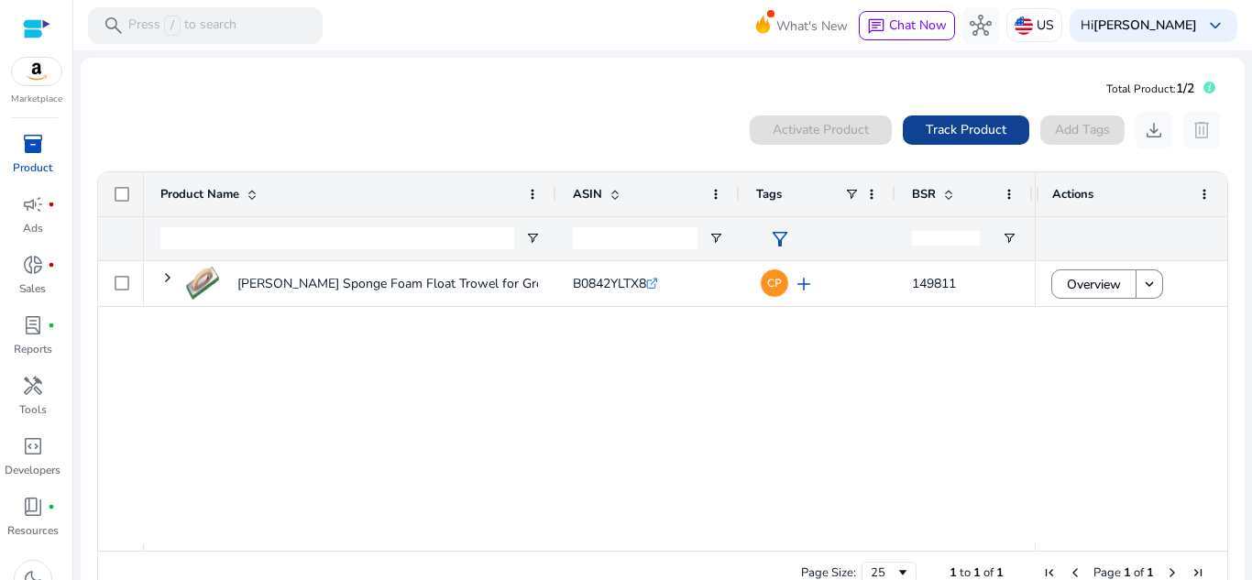
click at [932, 127] on span "Track Product" at bounding box center [966, 129] width 81 height 19
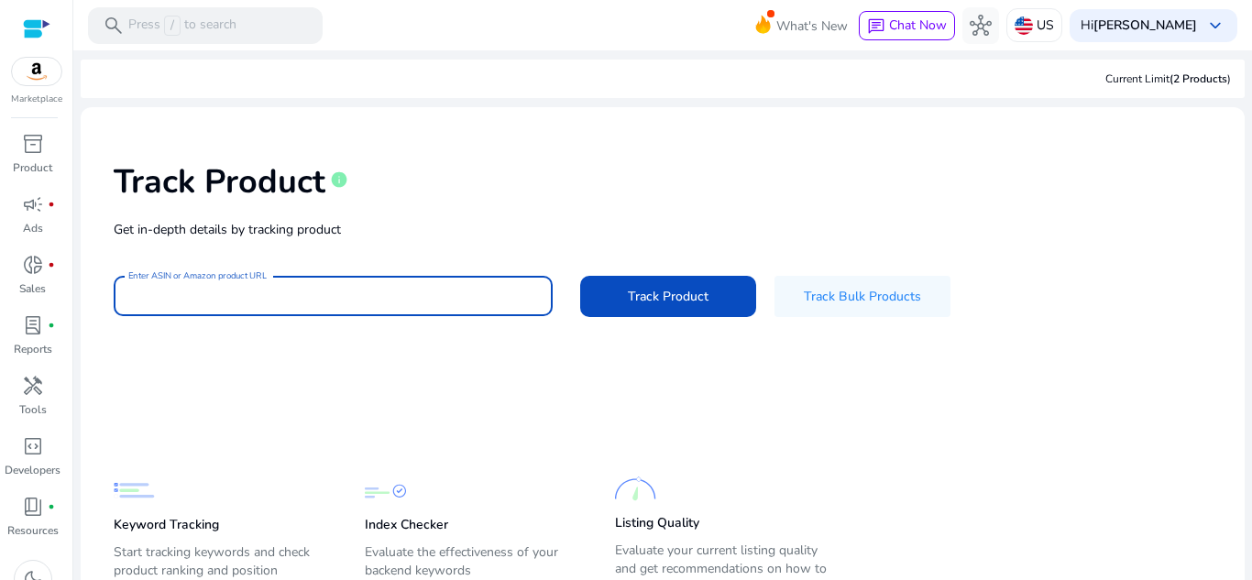
click at [355, 291] on input "Enter ASIN or Amazon product URL" at bounding box center [333, 296] width 410 height 20
paste input "**********"
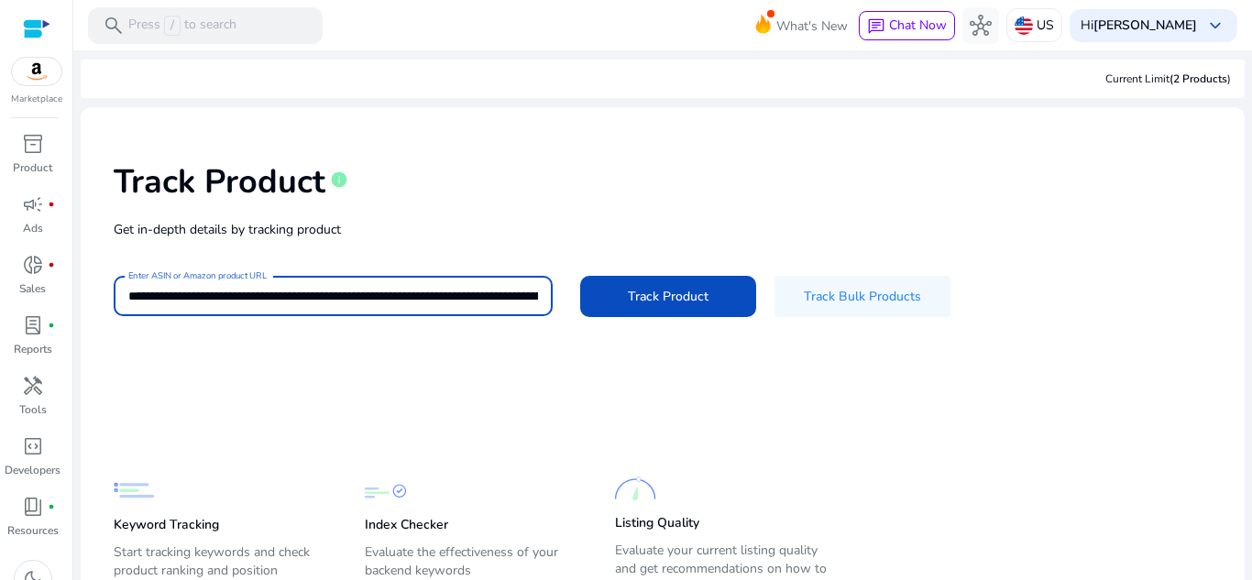
scroll to position [0, 3620]
type input "**********"
click at [651, 315] on span at bounding box center [668, 296] width 176 height 44
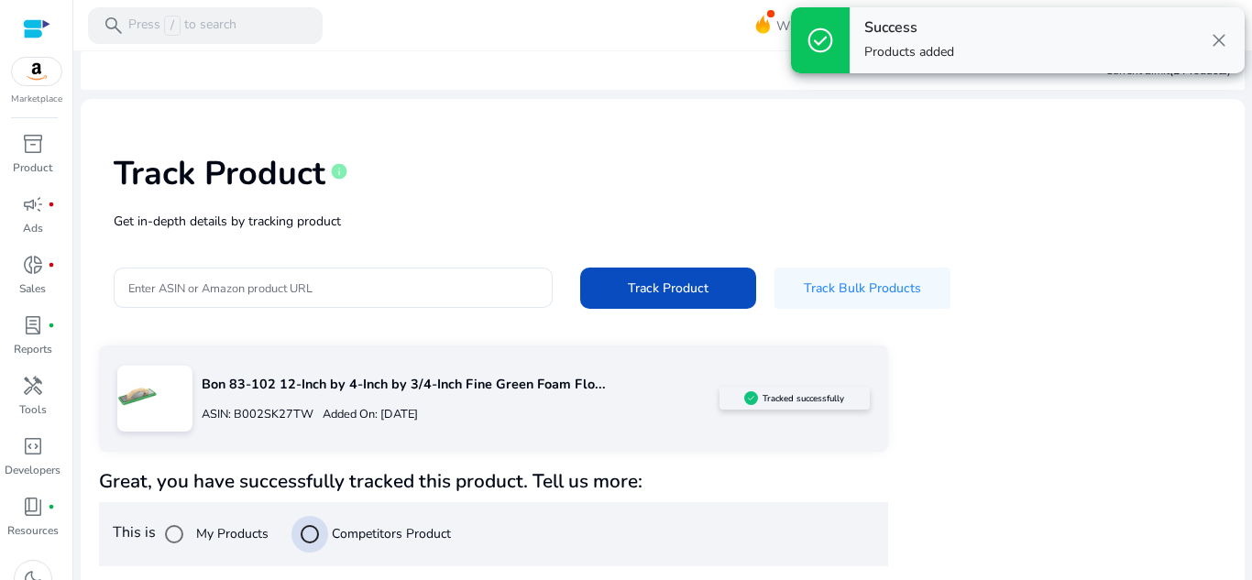
scroll to position [223, 0]
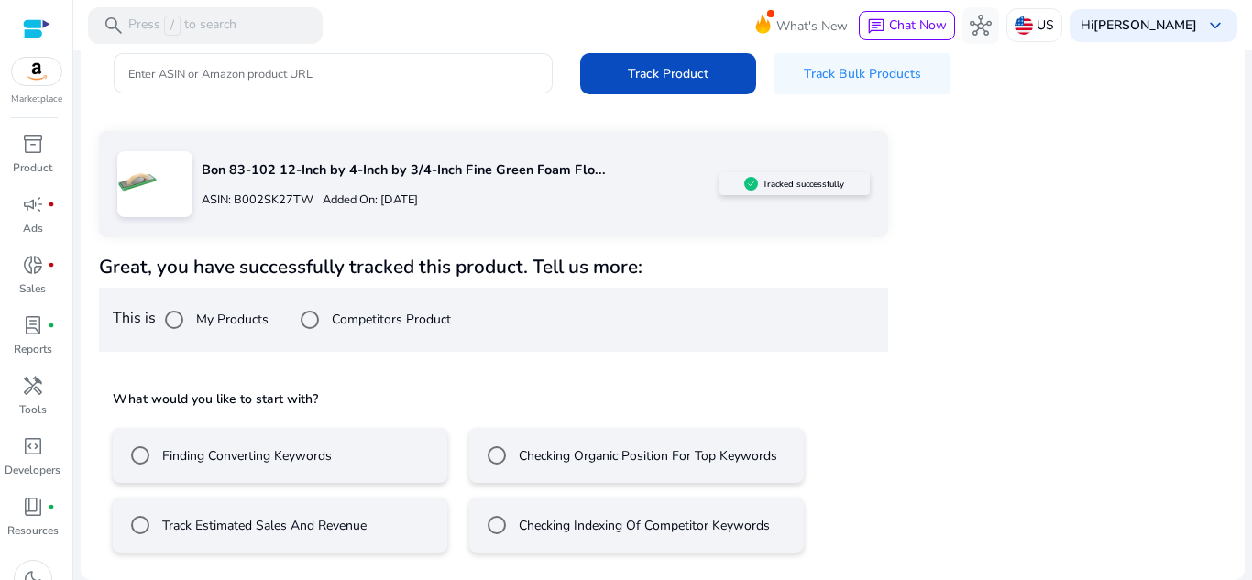
click at [229, 520] on label "Track Estimated Sales And Revenue" at bounding box center [263, 525] width 208 height 19
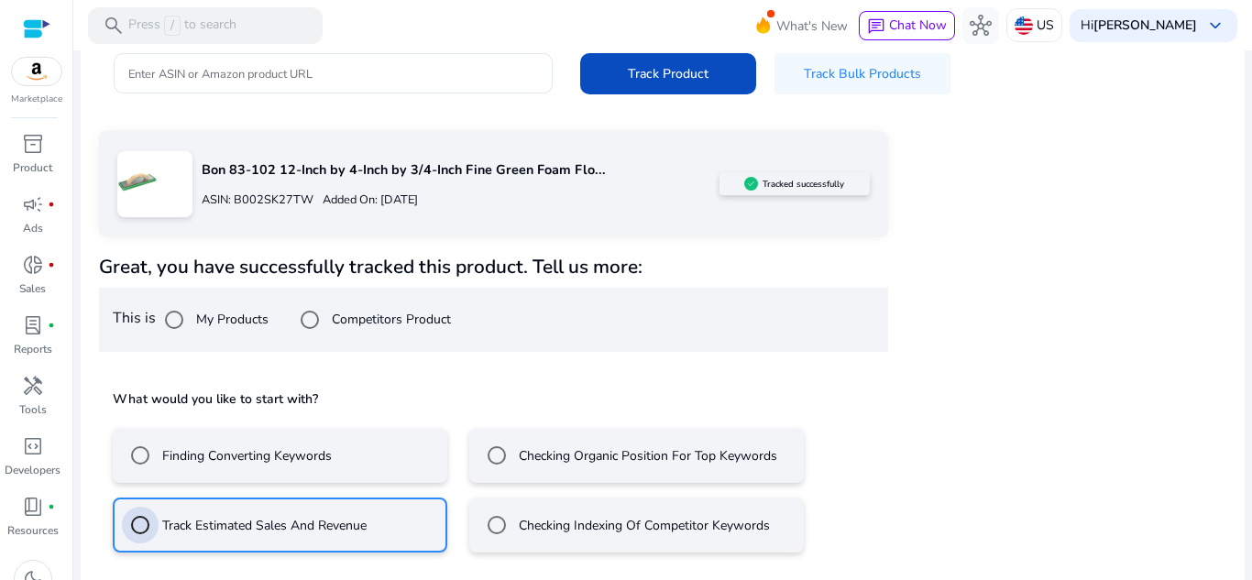
scroll to position [304, 0]
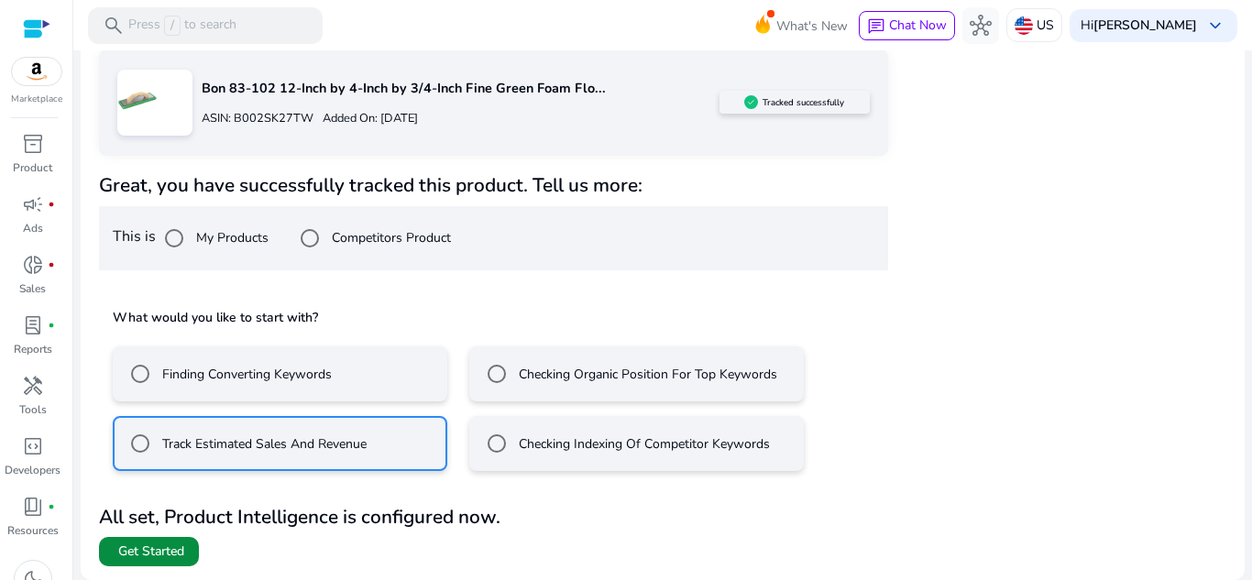
click at [171, 557] on span "Get Started" at bounding box center [151, 552] width 66 height 18
